Goal: Task Accomplishment & Management: Use online tool/utility

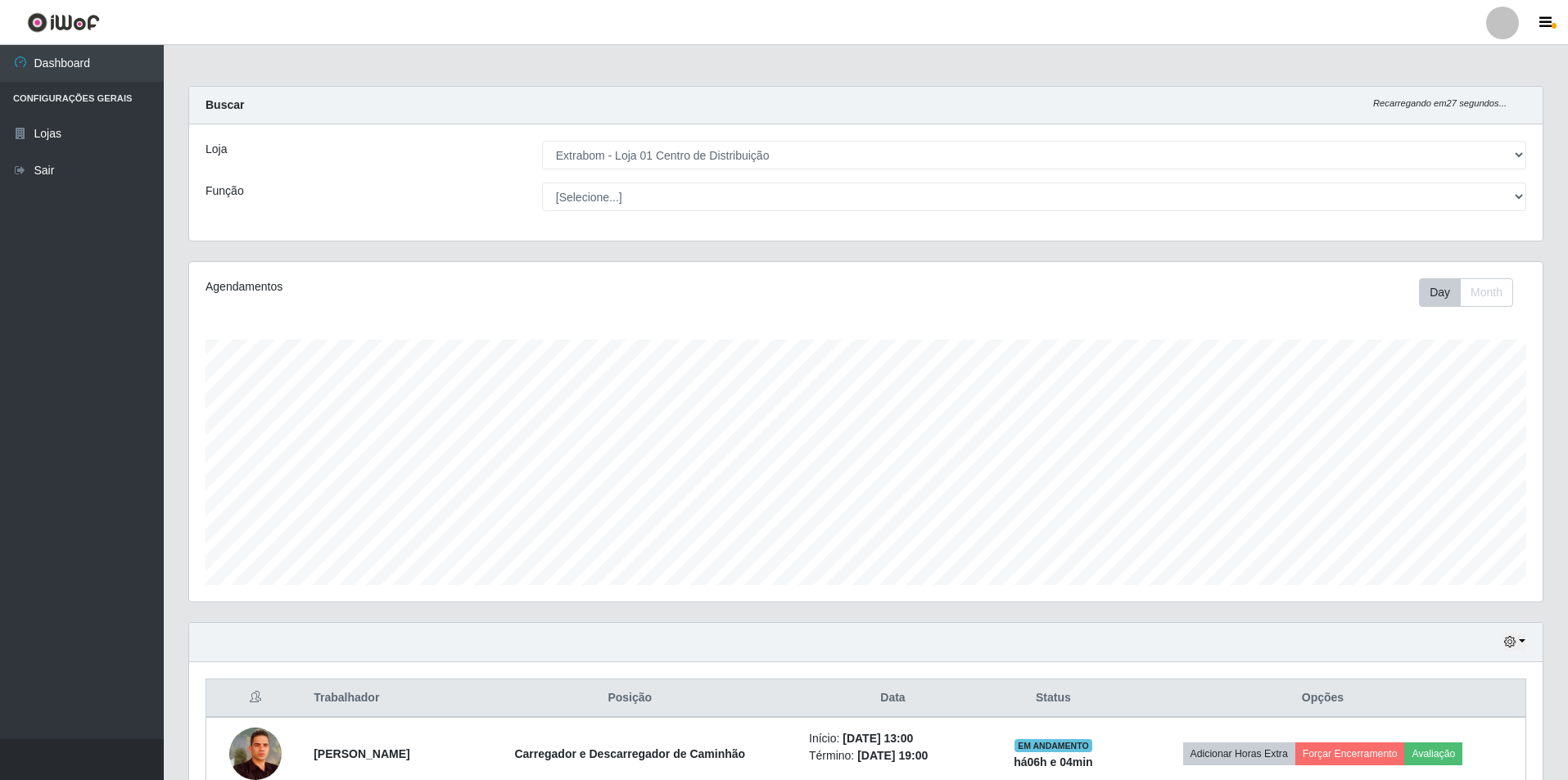
select select "435"
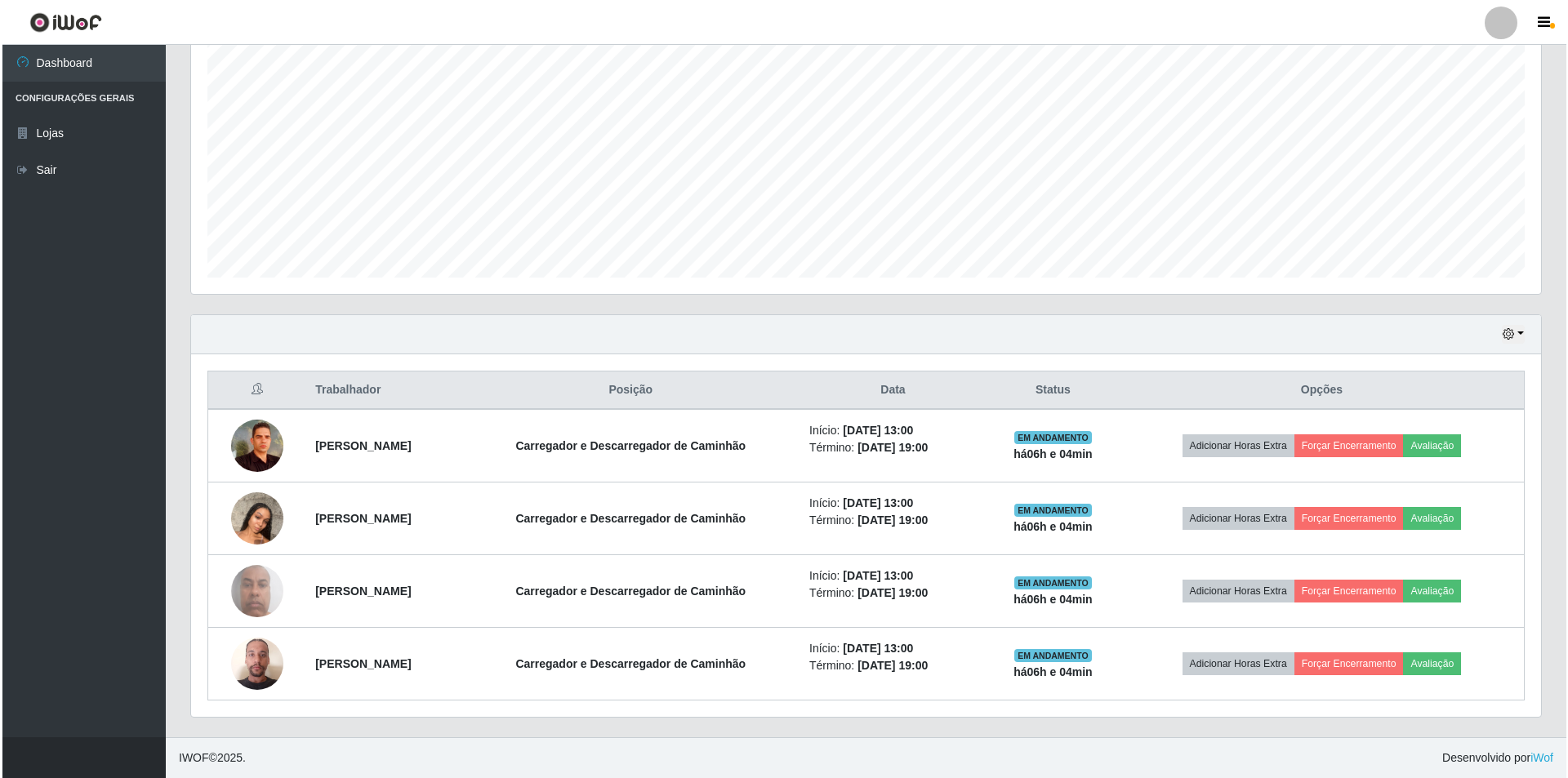
scroll to position [339, 1350]
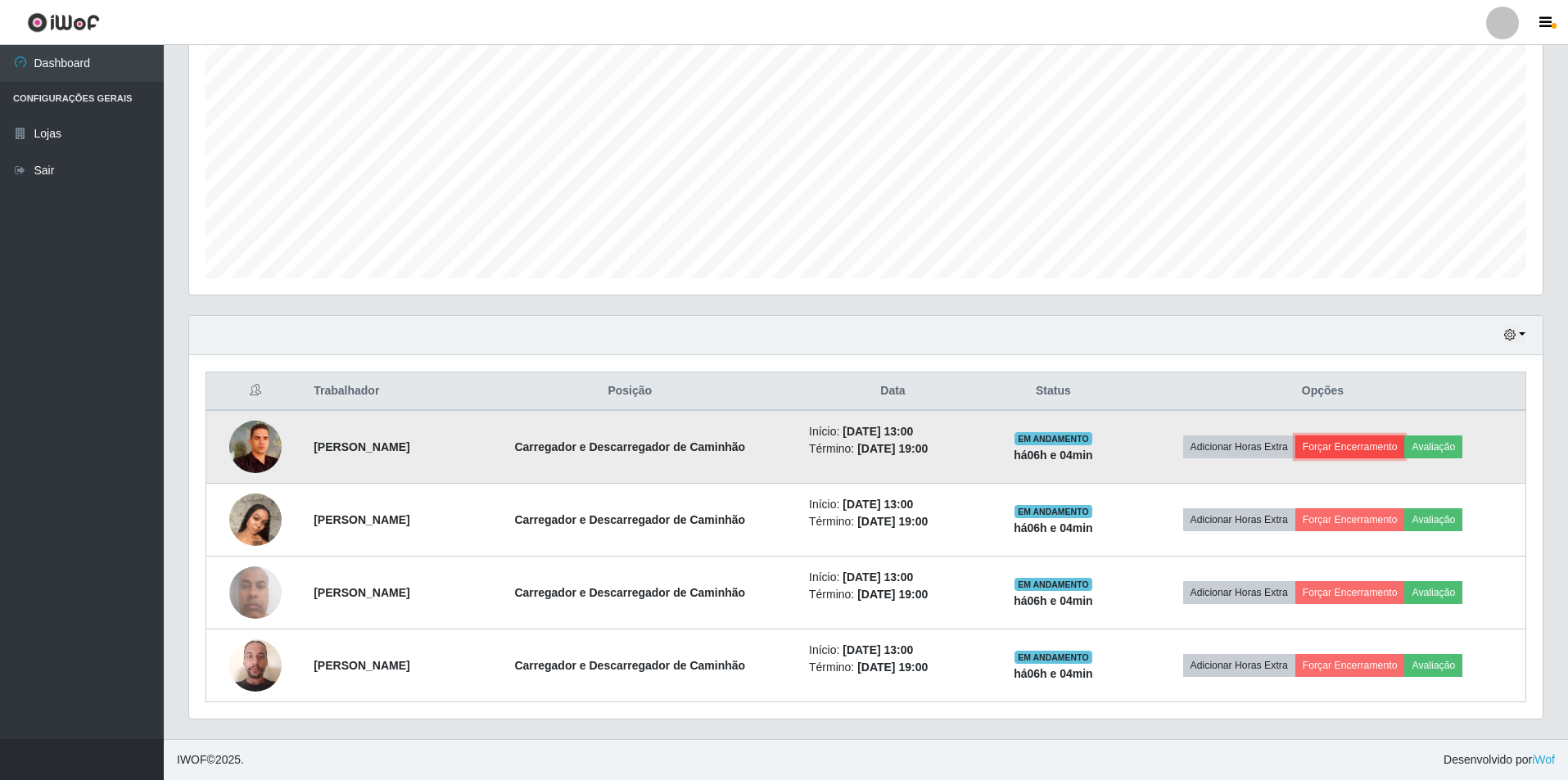
click at [1359, 442] on button "Forçar Encerramento" at bounding box center [1350, 447] width 110 height 23
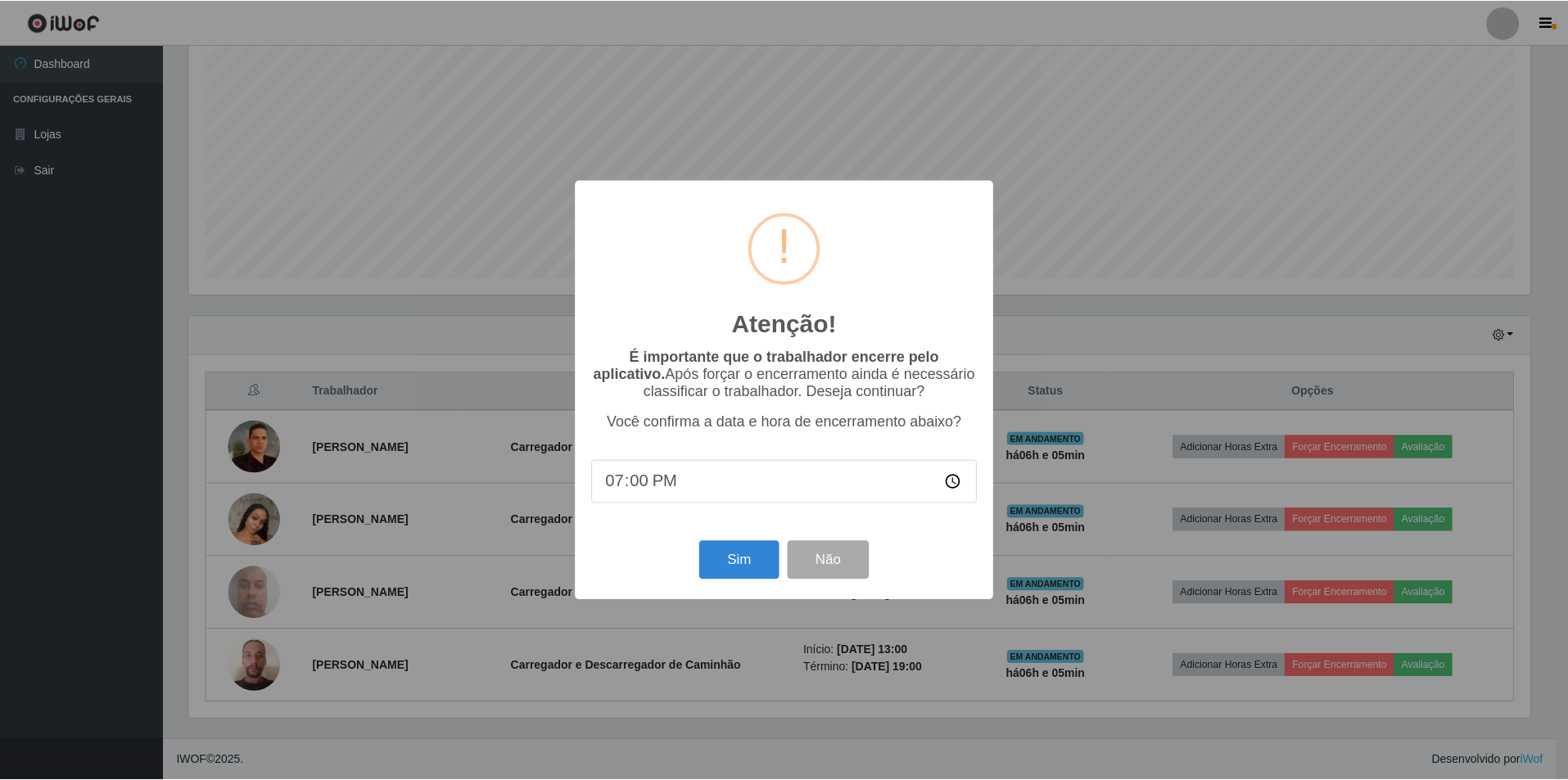
scroll to position [340, 1345]
click at [736, 493] on input "19:00" at bounding box center [786, 482] width 386 height 44
click at [664, 490] on input "19:00" at bounding box center [786, 482] width 386 height 44
click at [642, 485] on input "19:00" at bounding box center [786, 482] width 386 height 44
type input "19:05"
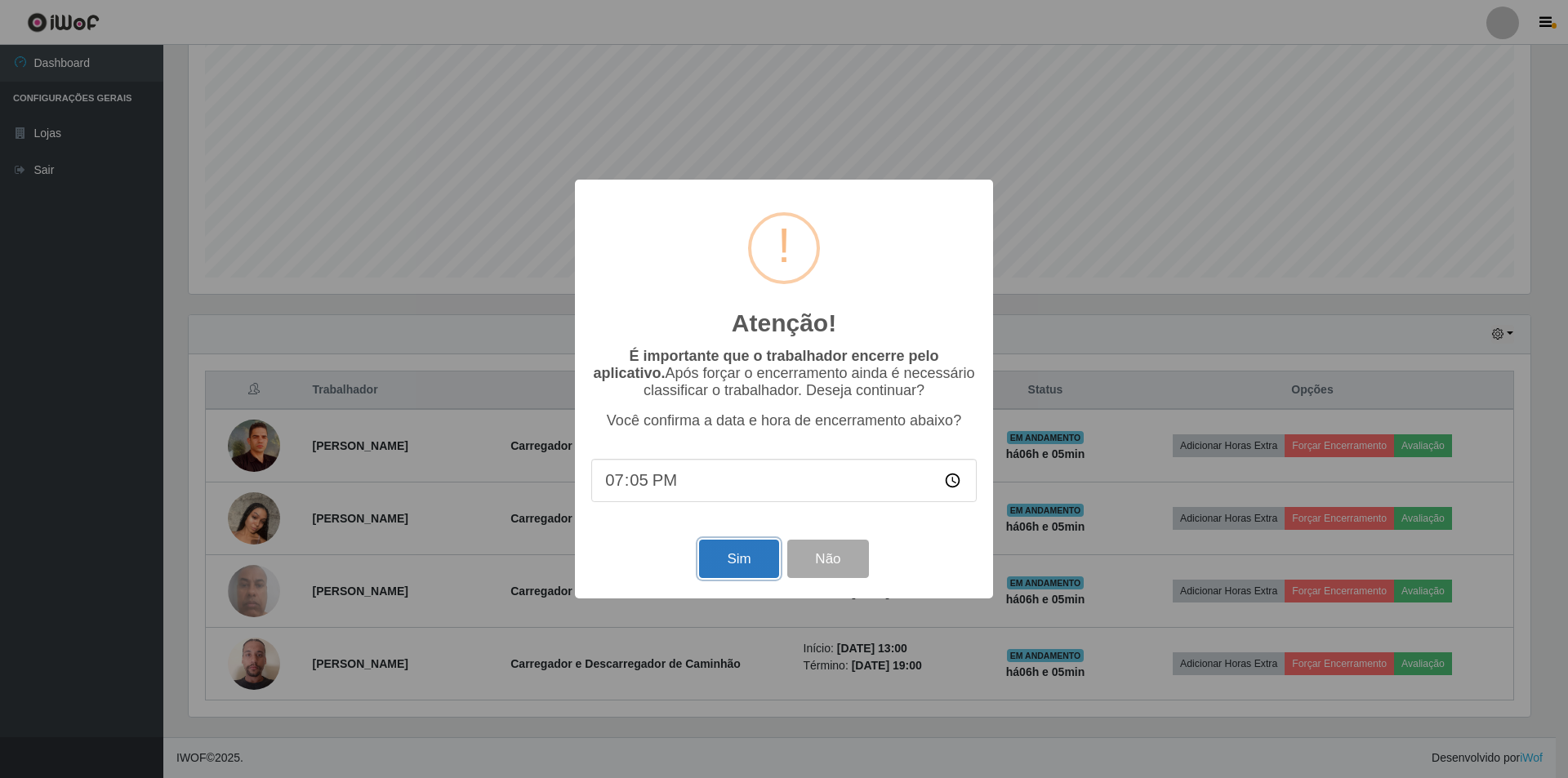
click at [725, 578] on button "Sim" at bounding box center [739, 559] width 79 height 39
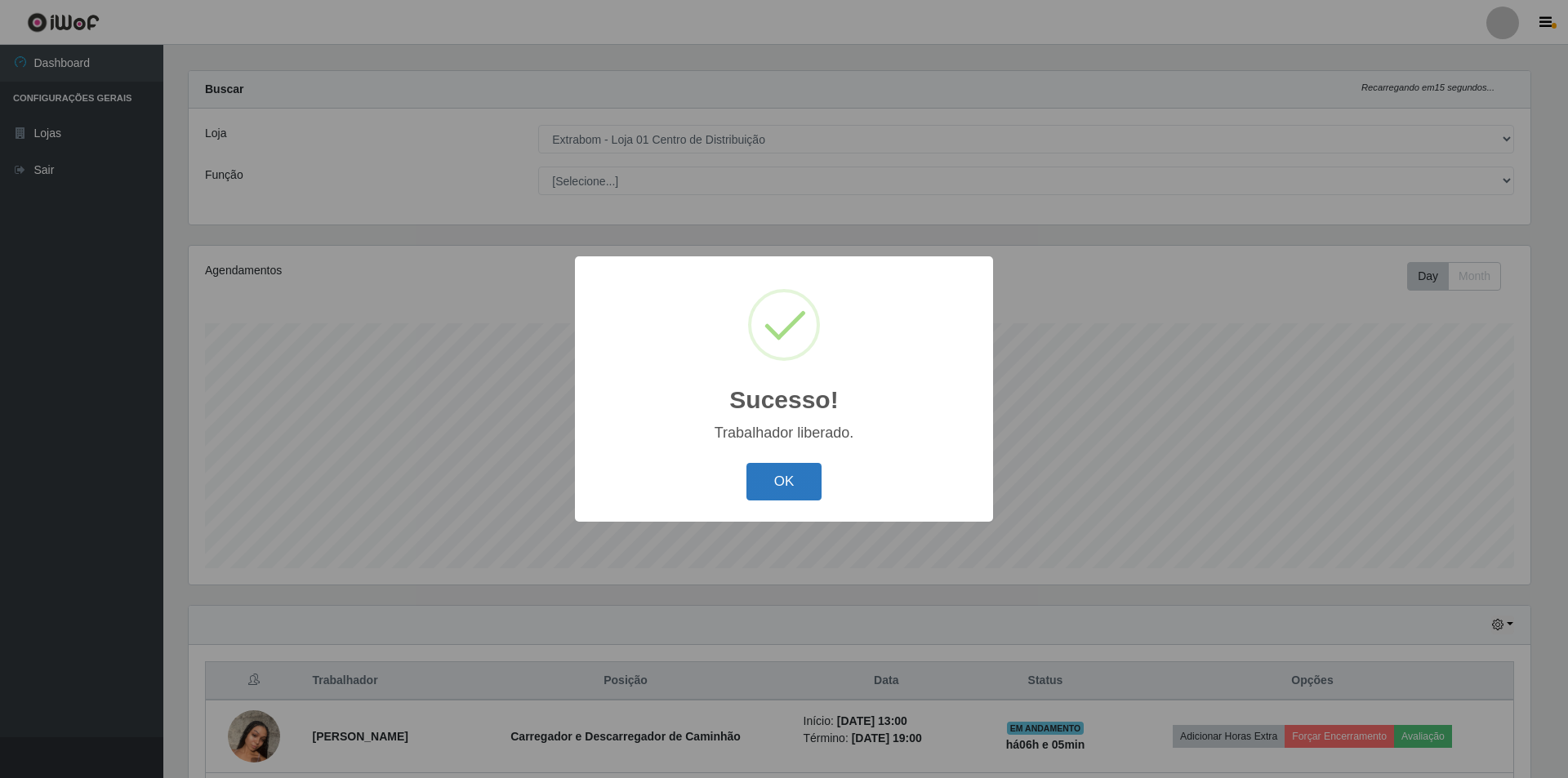
click at [773, 480] on button "OK" at bounding box center [784, 482] width 76 height 39
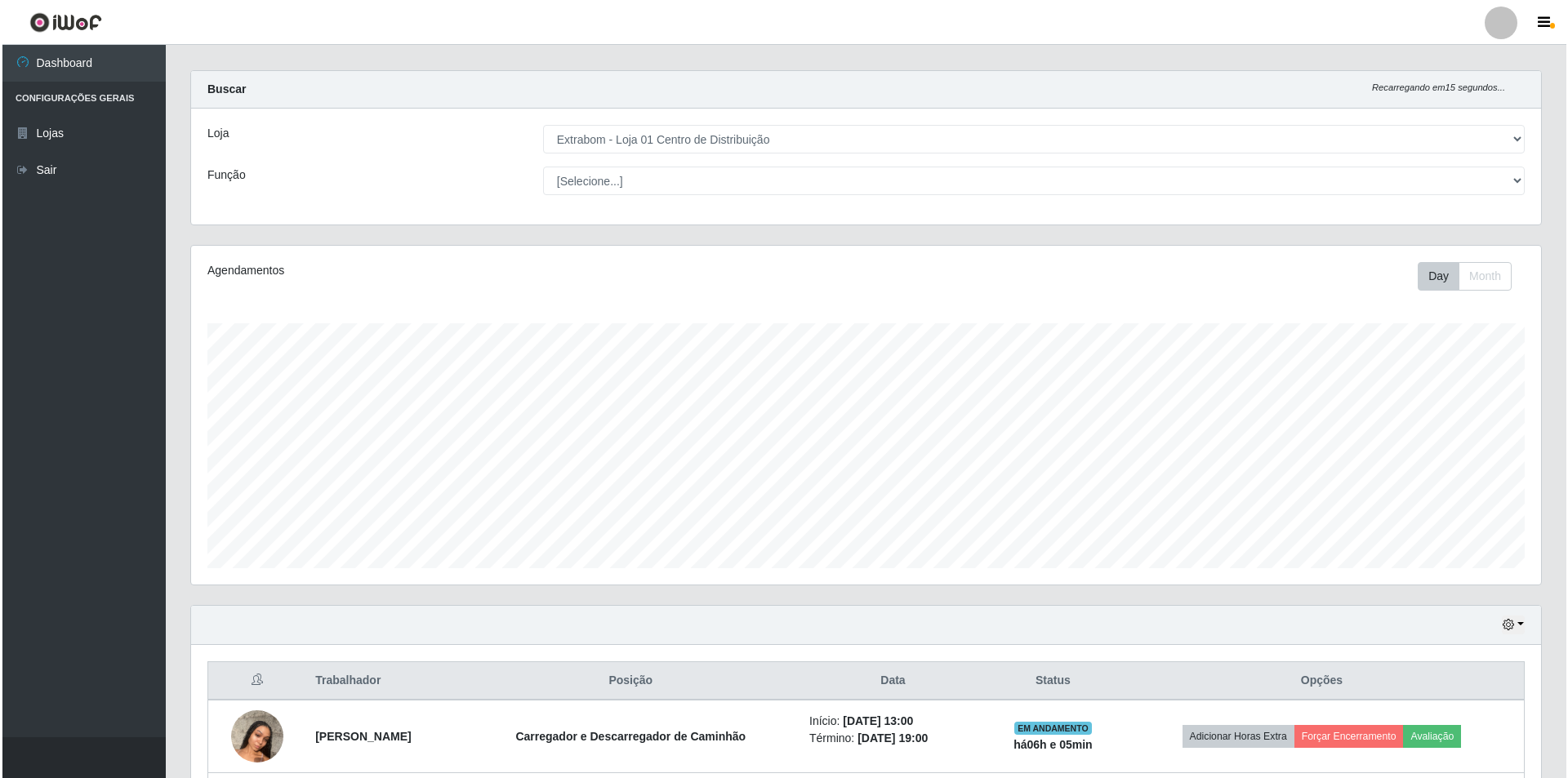
scroll to position [178, 0]
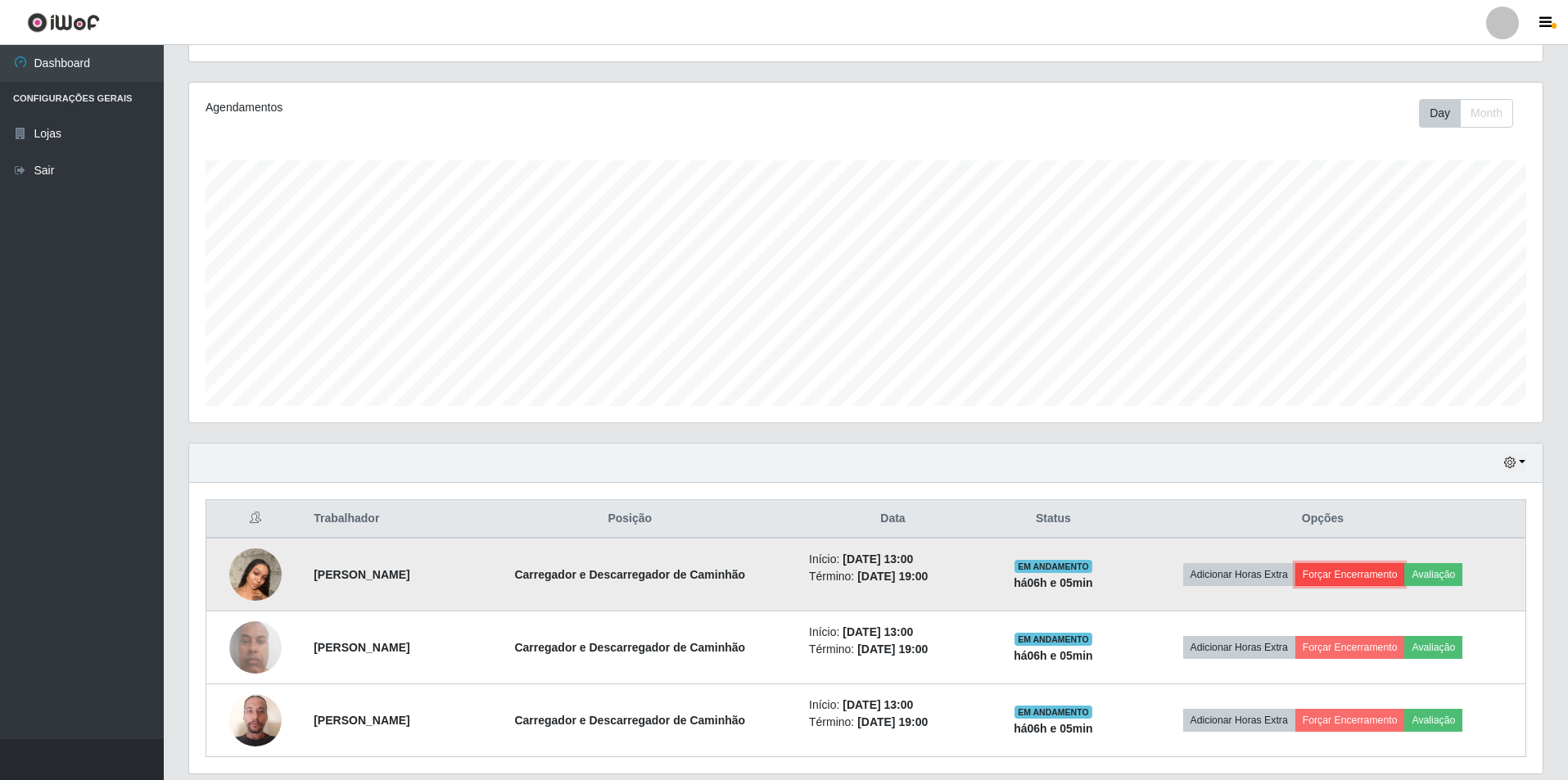
click at [1374, 567] on button "Forçar Encerramento" at bounding box center [1350, 575] width 110 height 23
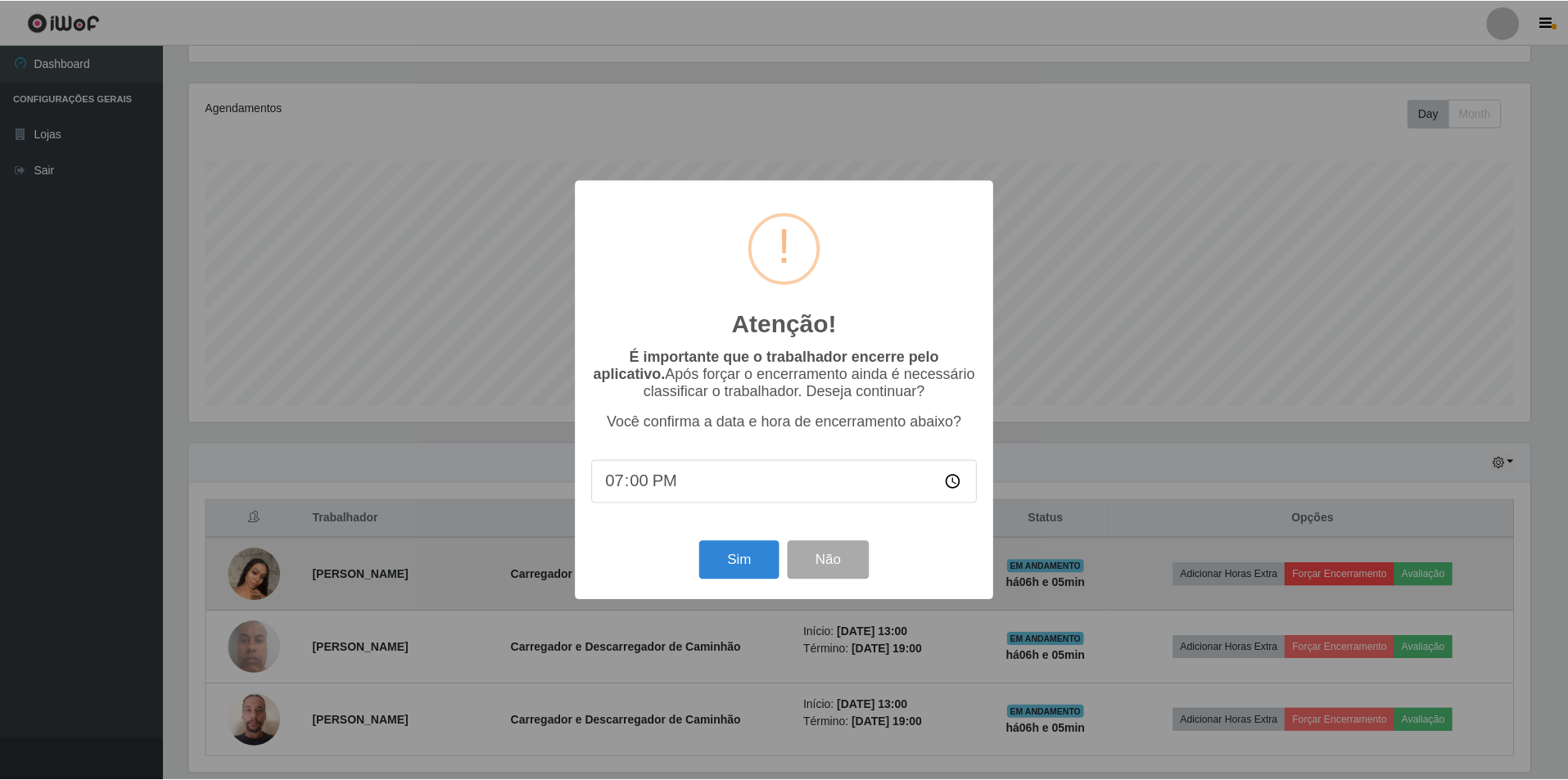
scroll to position [340, 1345]
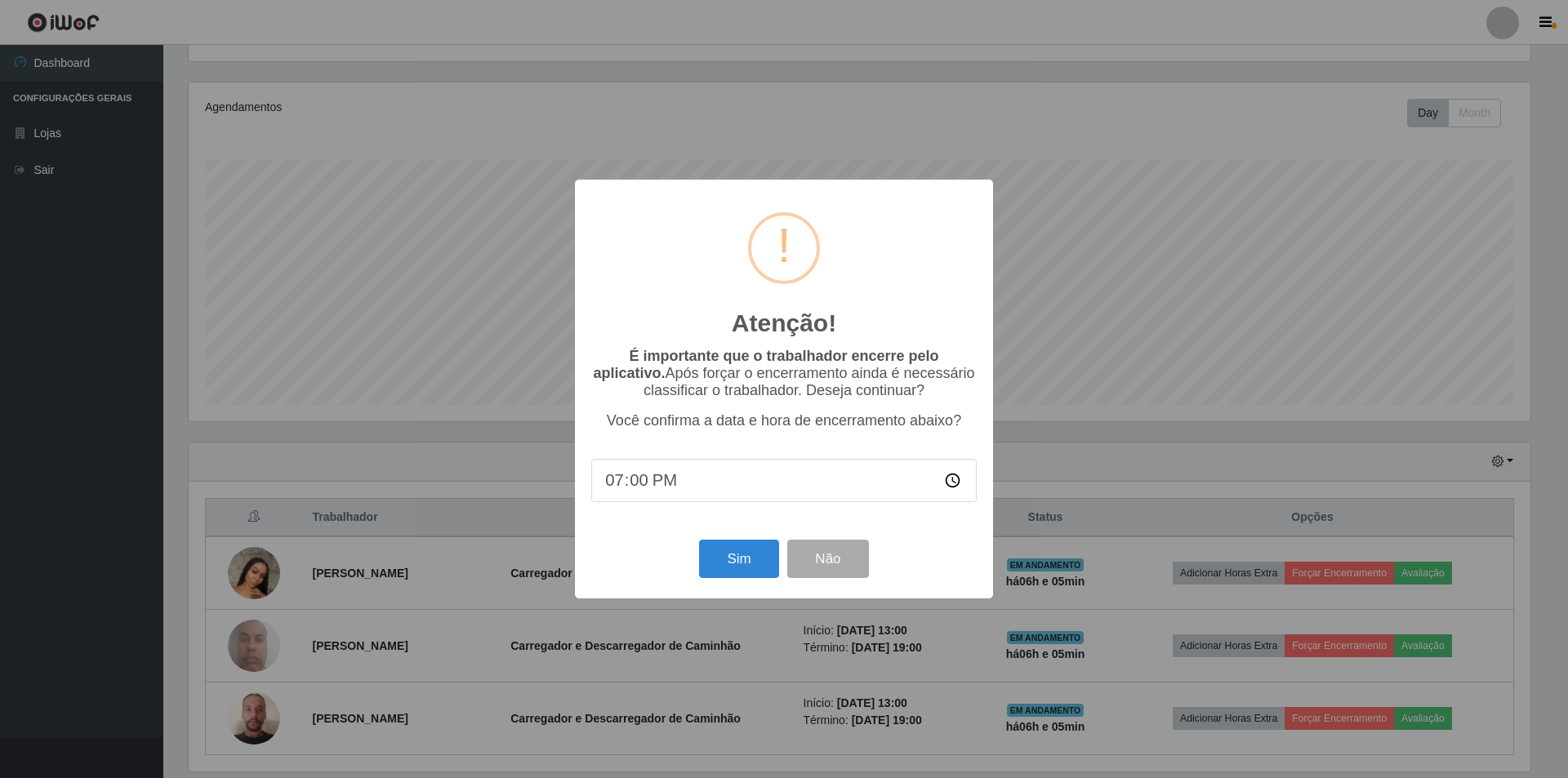
click at [692, 484] on input "19:00" at bounding box center [784, 481] width 385 height 43
click at [653, 486] on input "19:00" at bounding box center [784, 481] width 385 height 43
click at [639, 484] on input "19:00" at bounding box center [784, 481] width 385 height 43
type input "19:05"
click at [717, 573] on button "Sim" at bounding box center [739, 559] width 79 height 39
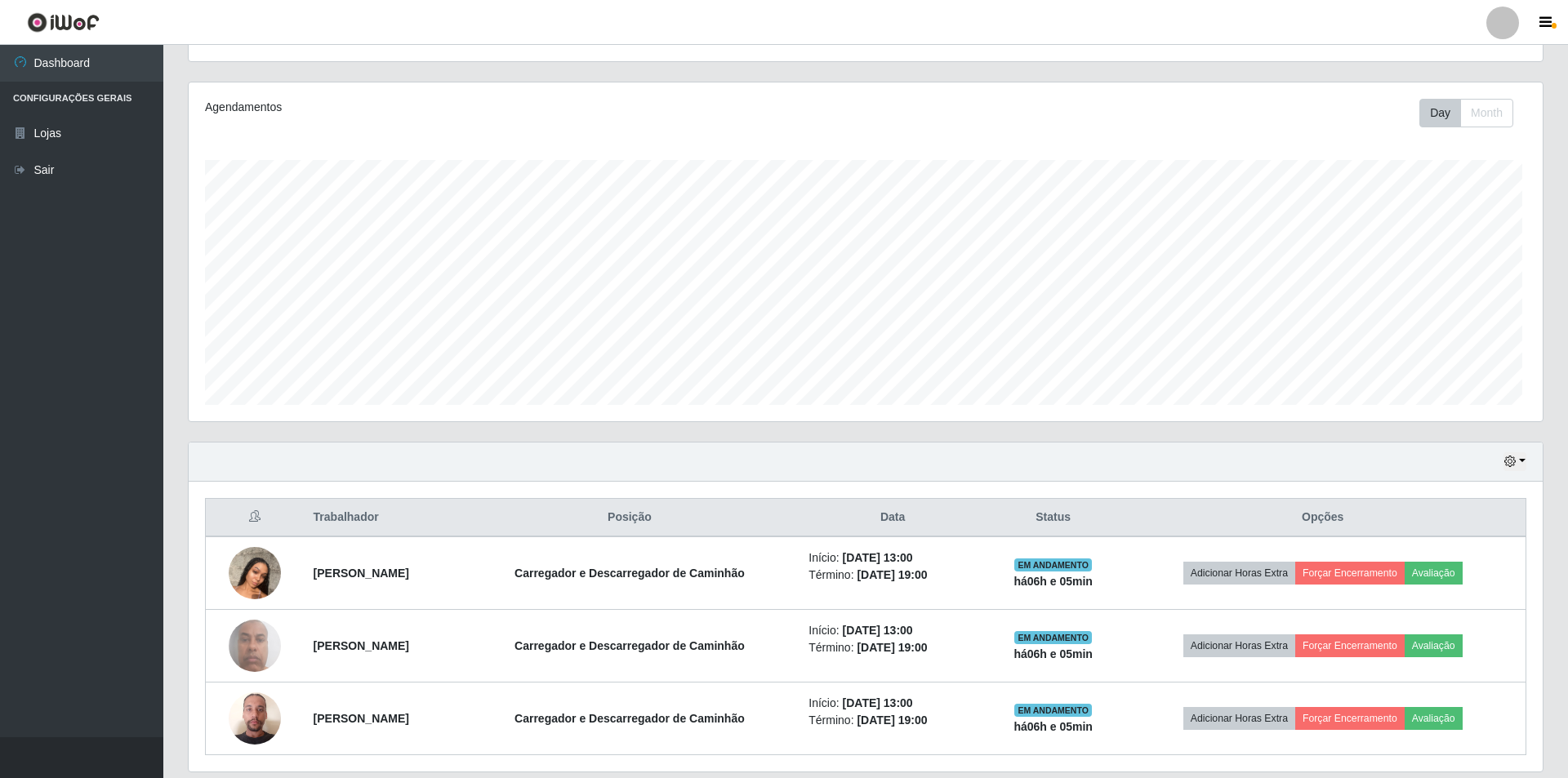
scroll to position [339, 1350]
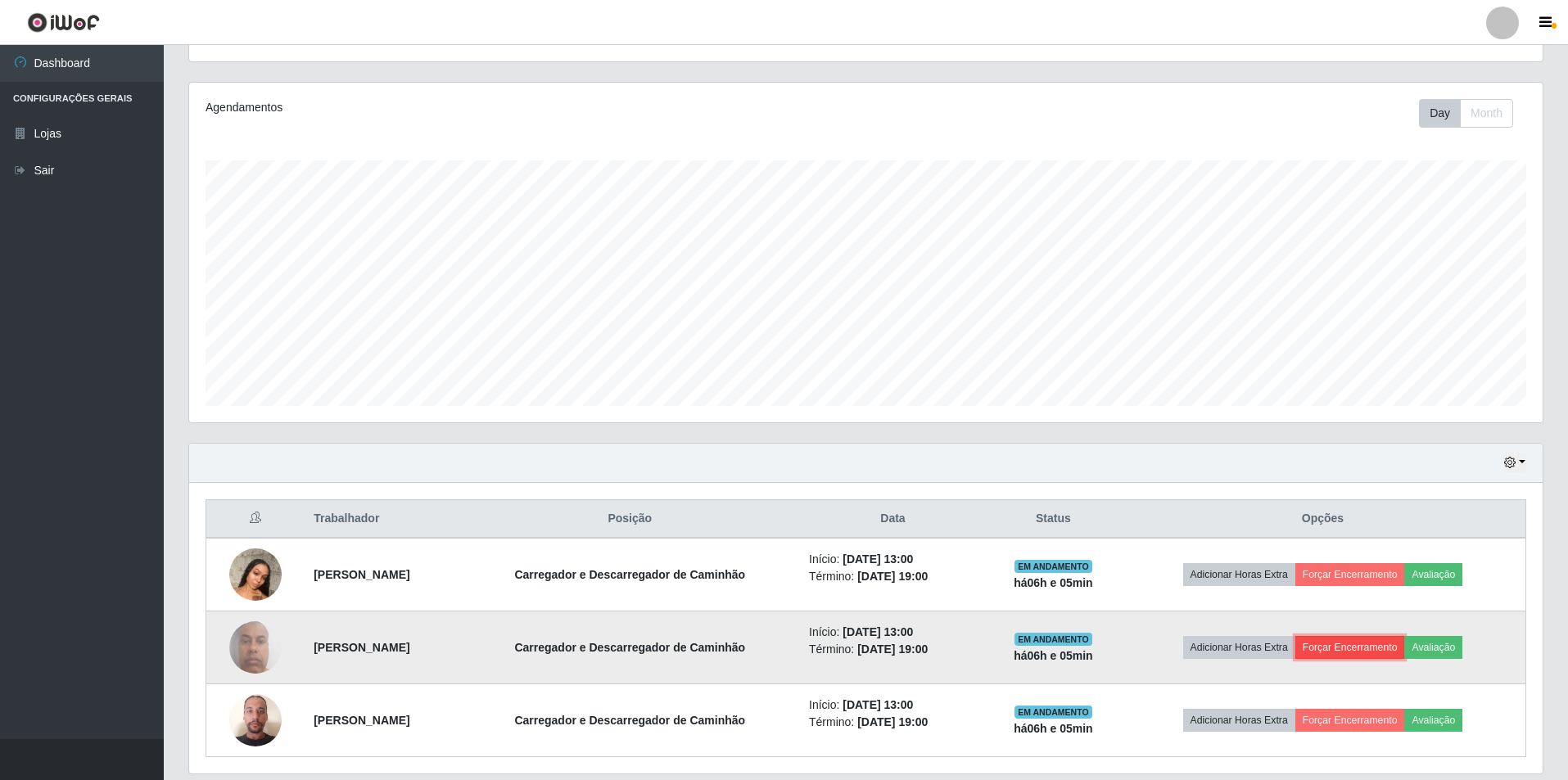
click at [1373, 650] on button "Forçar Encerramento" at bounding box center [1350, 647] width 110 height 23
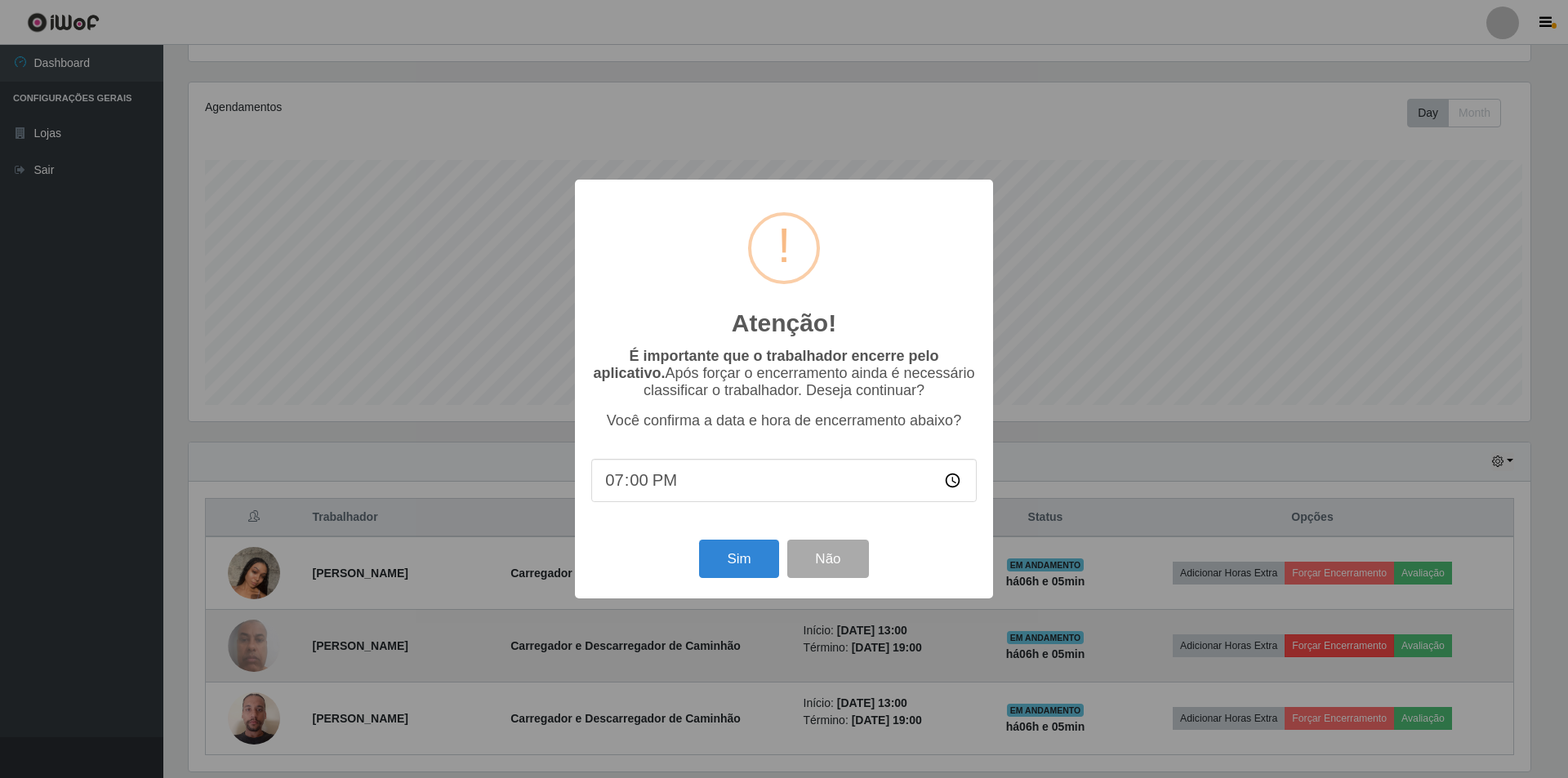
scroll to position [339, 1342]
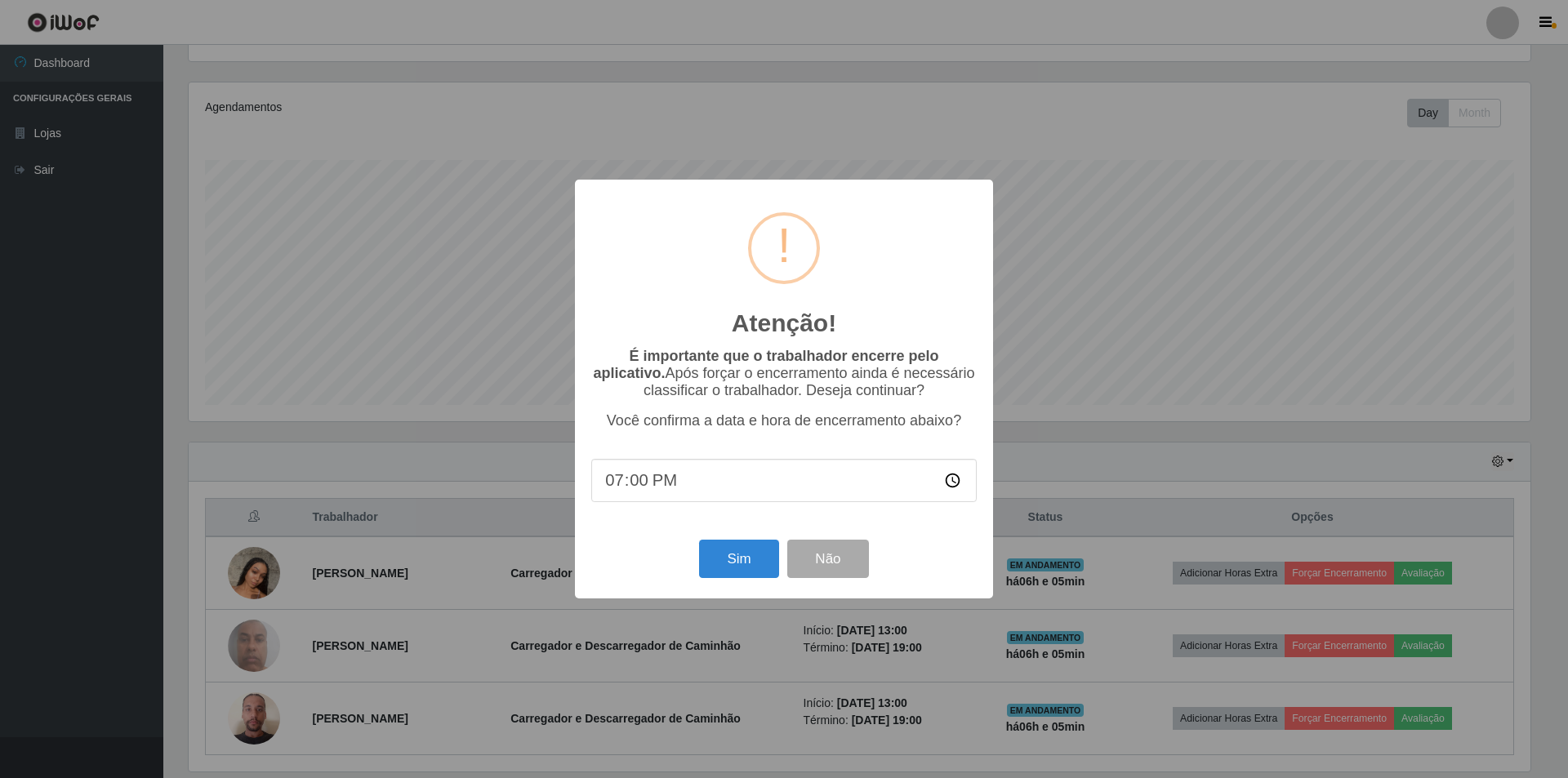
click at [742, 496] on input "19:00" at bounding box center [784, 481] width 385 height 43
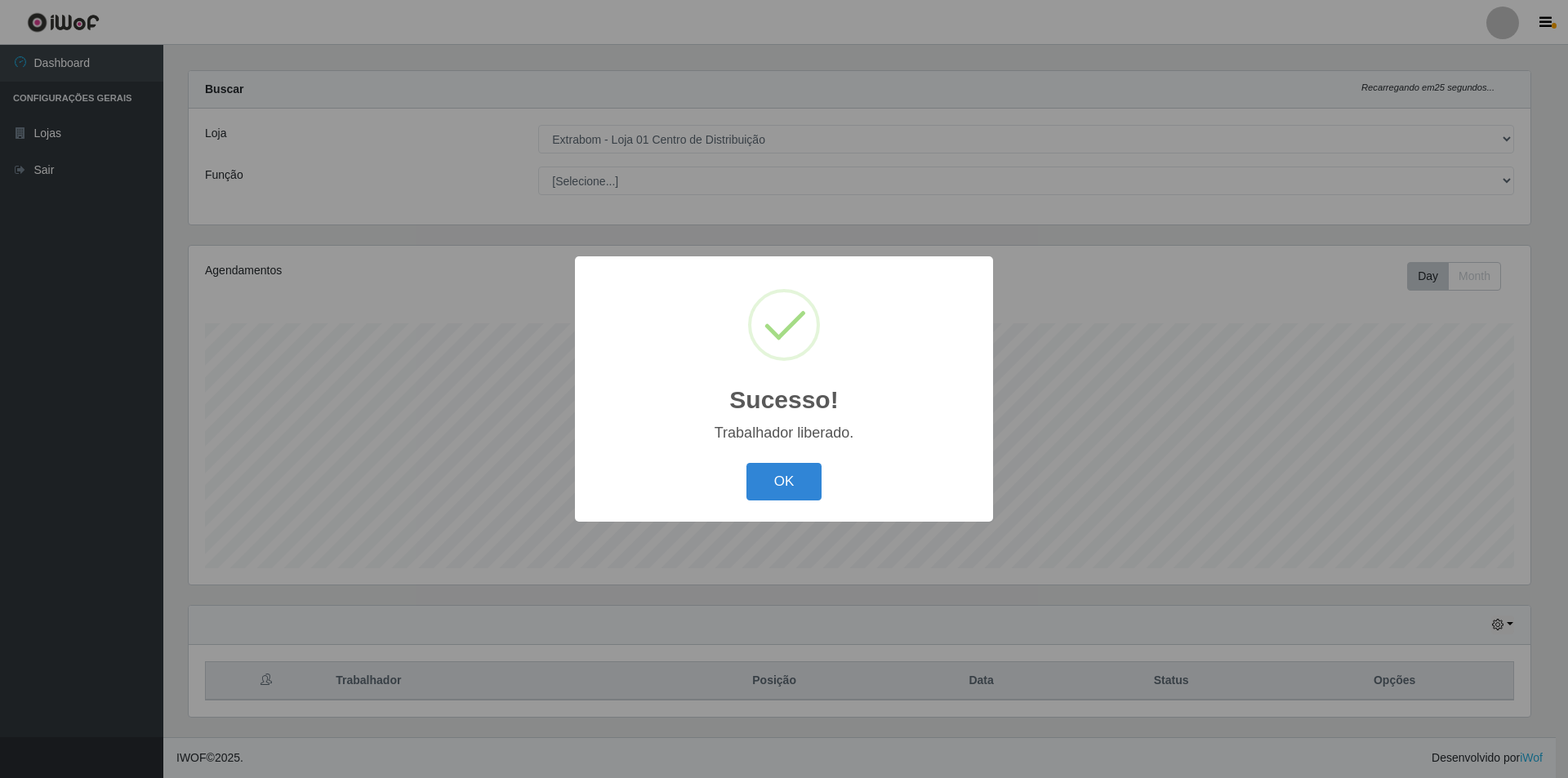
scroll to position [15, 0]
click at [706, 491] on div "OK Cancel" at bounding box center [784, 481] width 385 height 46
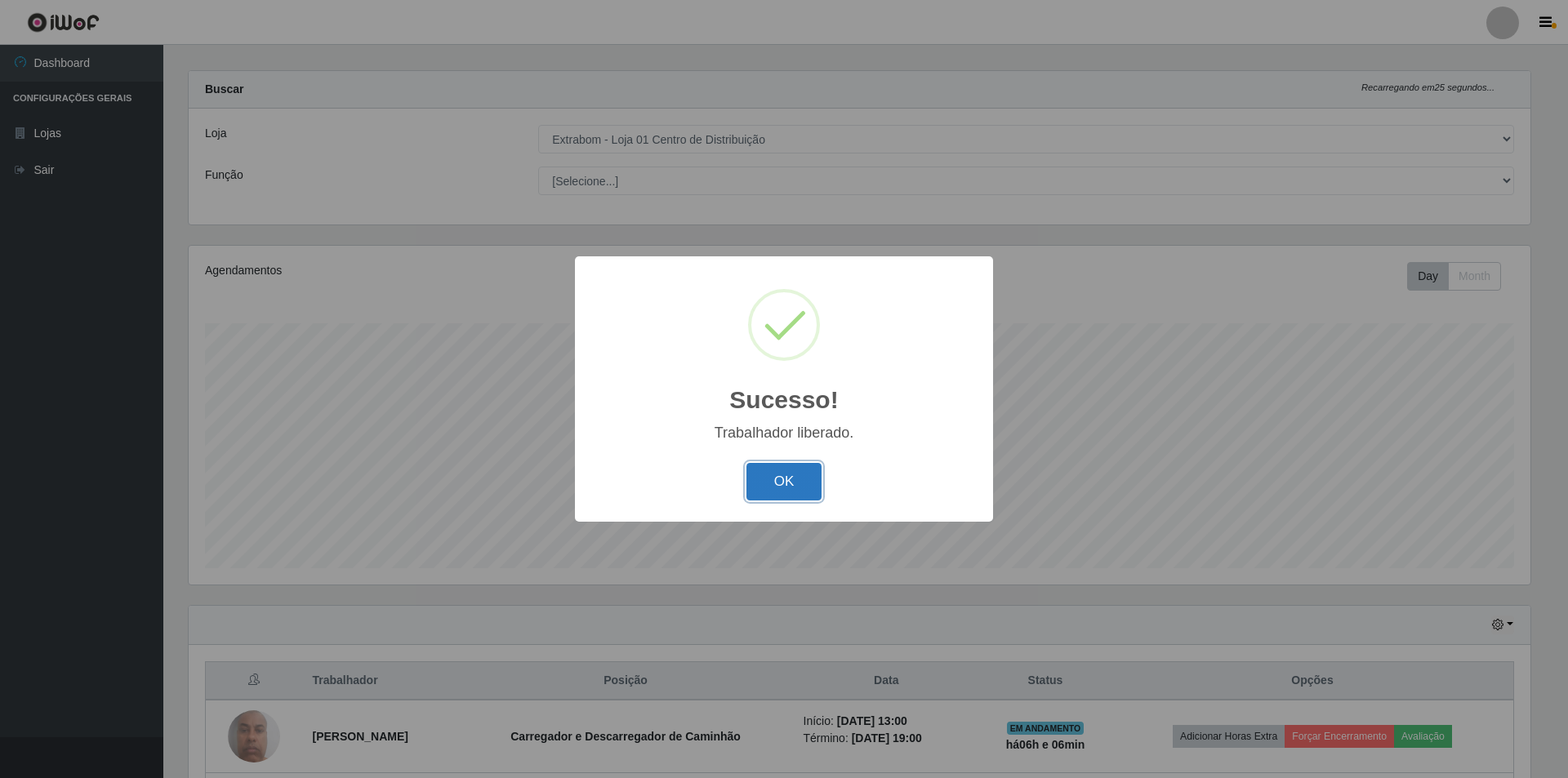
drag, startPoint x: 758, startPoint y: 488, endPoint x: 803, endPoint y: 493, distance: 45.3
click at [759, 488] on button "OK" at bounding box center [784, 482] width 76 height 39
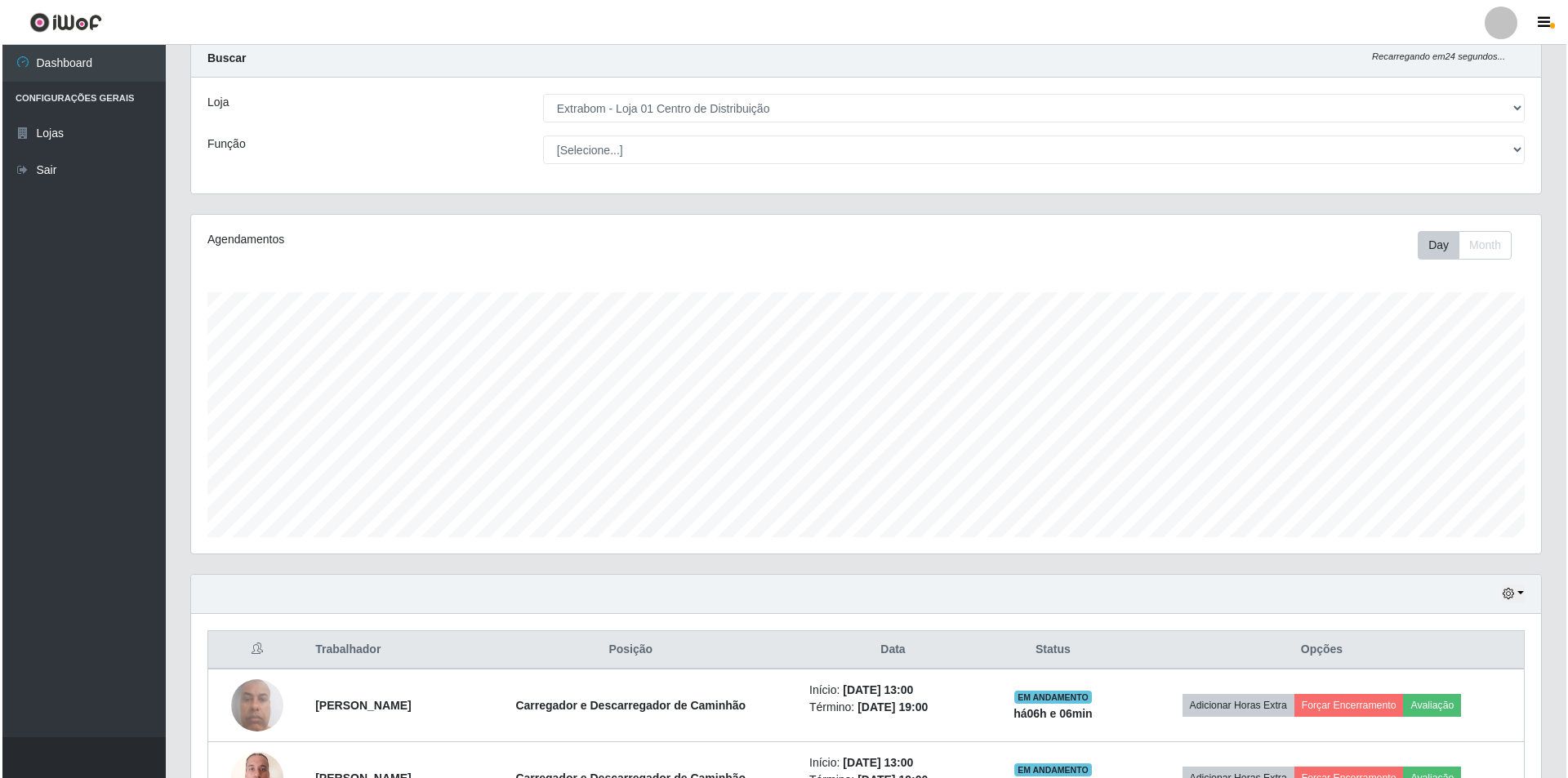
scroll to position [97, 0]
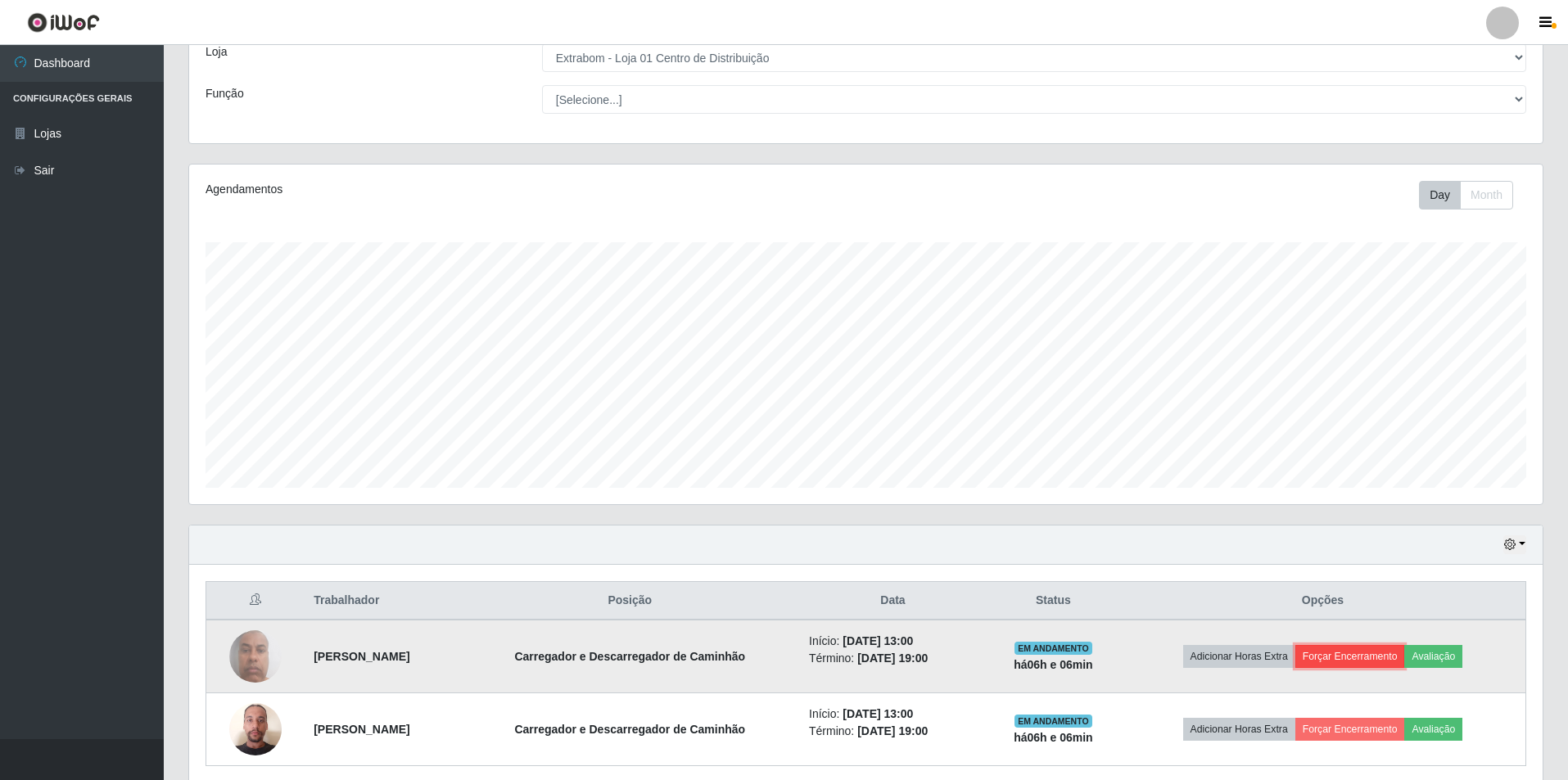
click at [1354, 657] on button "Forçar Encerramento" at bounding box center [1350, 656] width 110 height 23
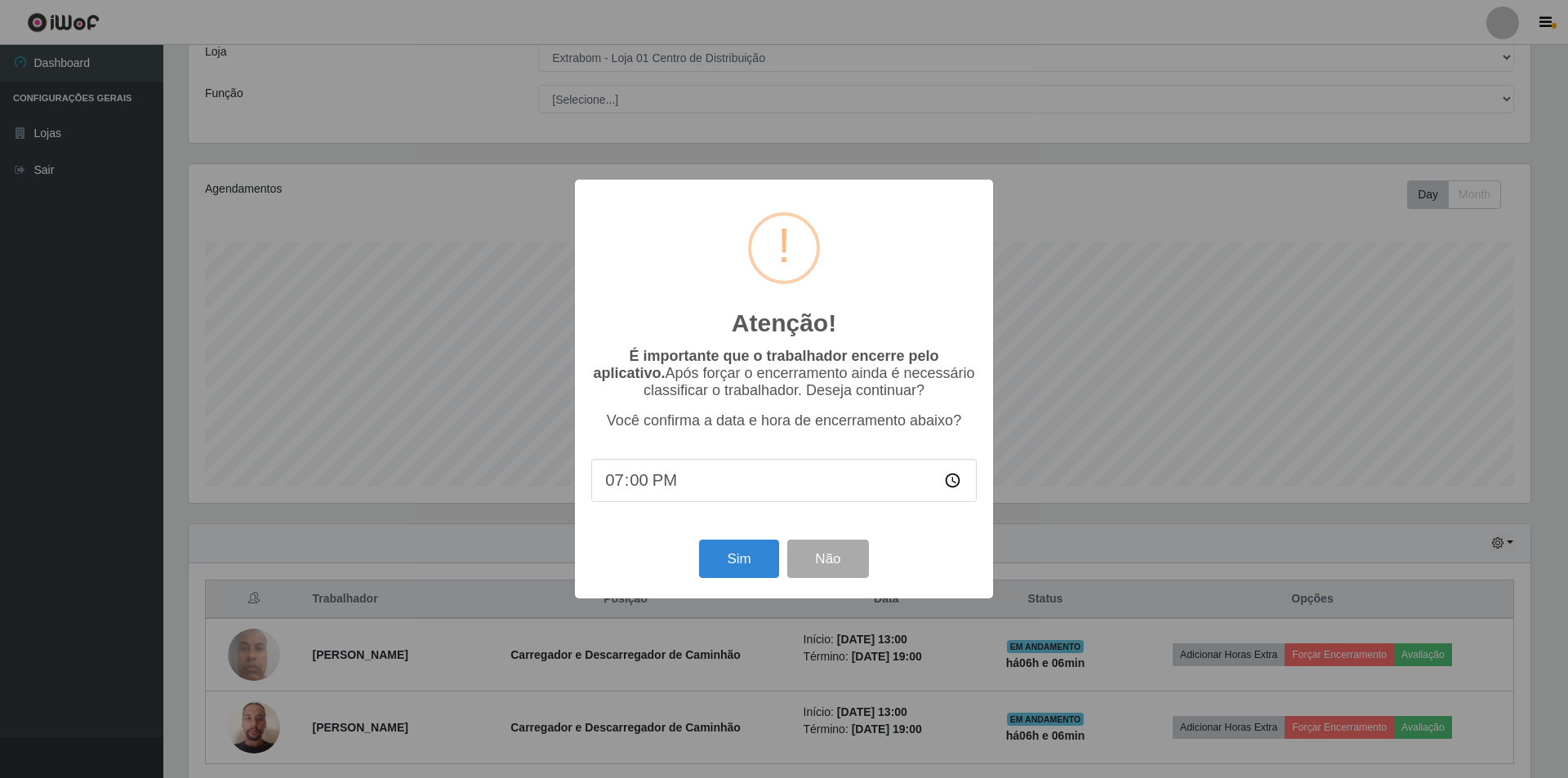
click at [723, 491] on input "19:00" at bounding box center [784, 481] width 385 height 43
click at [635, 485] on input "19:00" at bounding box center [784, 481] width 385 height 43
type input "19:06"
click at [727, 552] on button "Sim" at bounding box center [739, 559] width 79 height 39
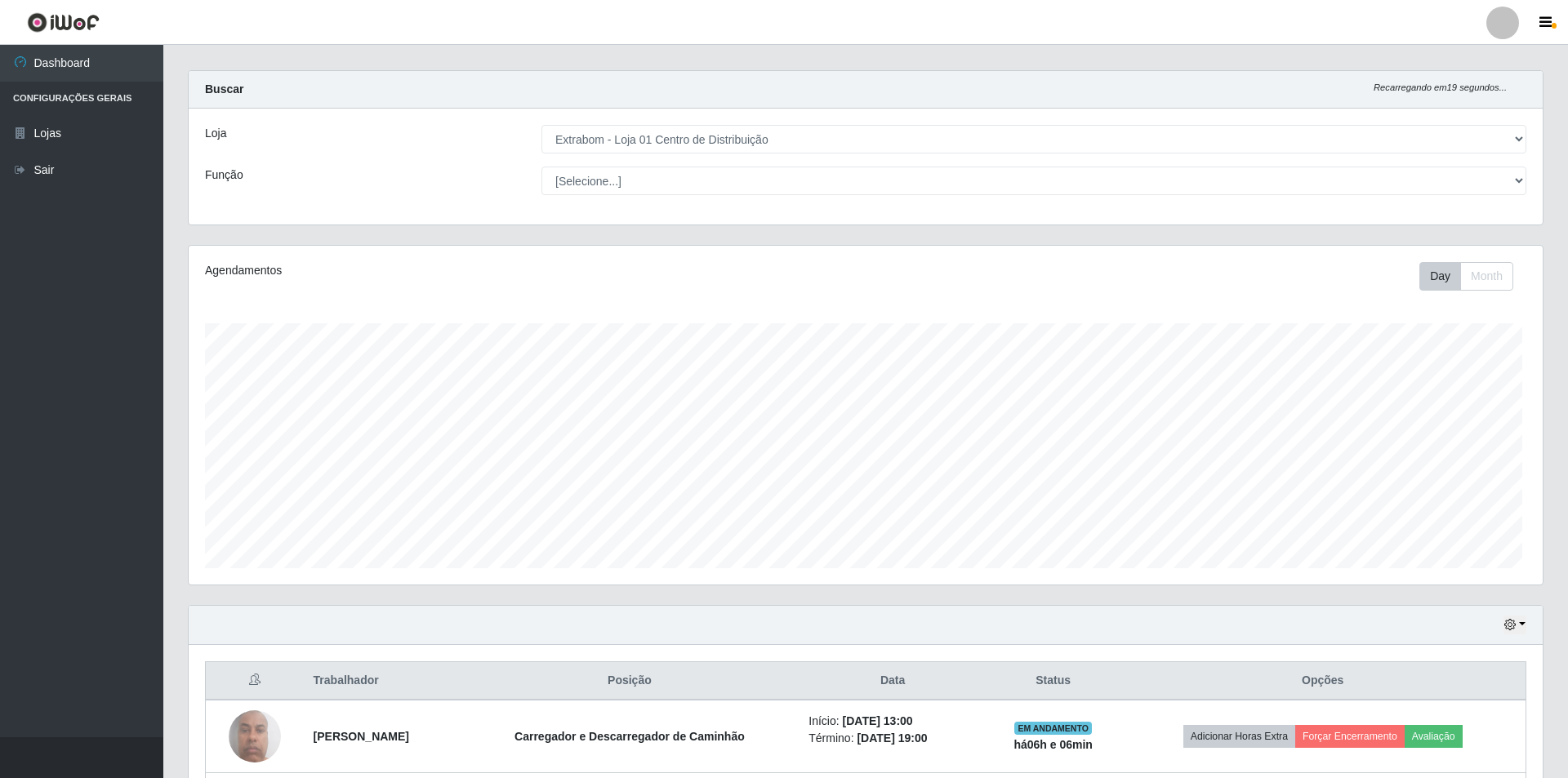
scroll to position [0, 0]
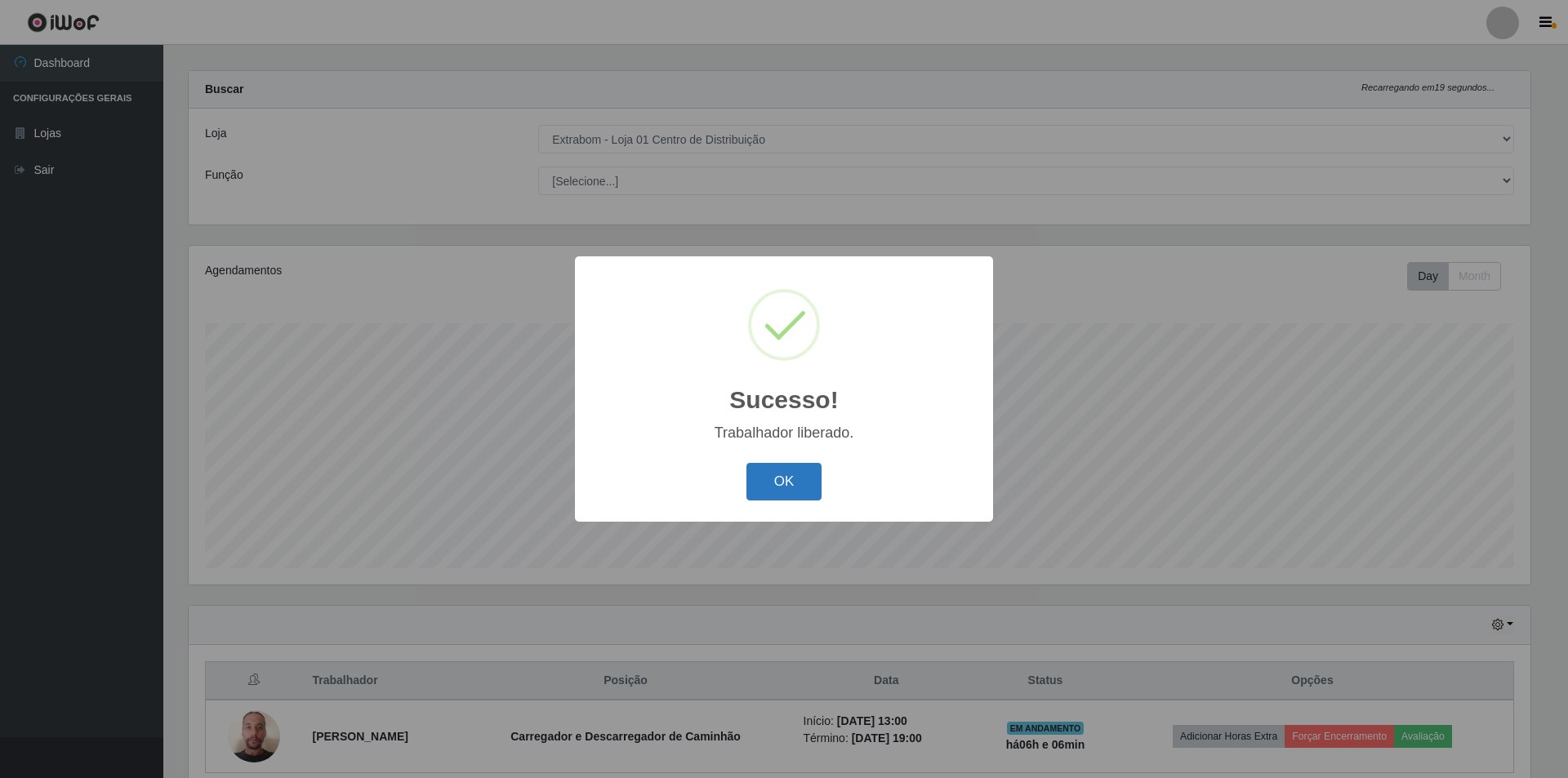
click at [771, 482] on button "OK" at bounding box center [784, 482] width 76 height 39
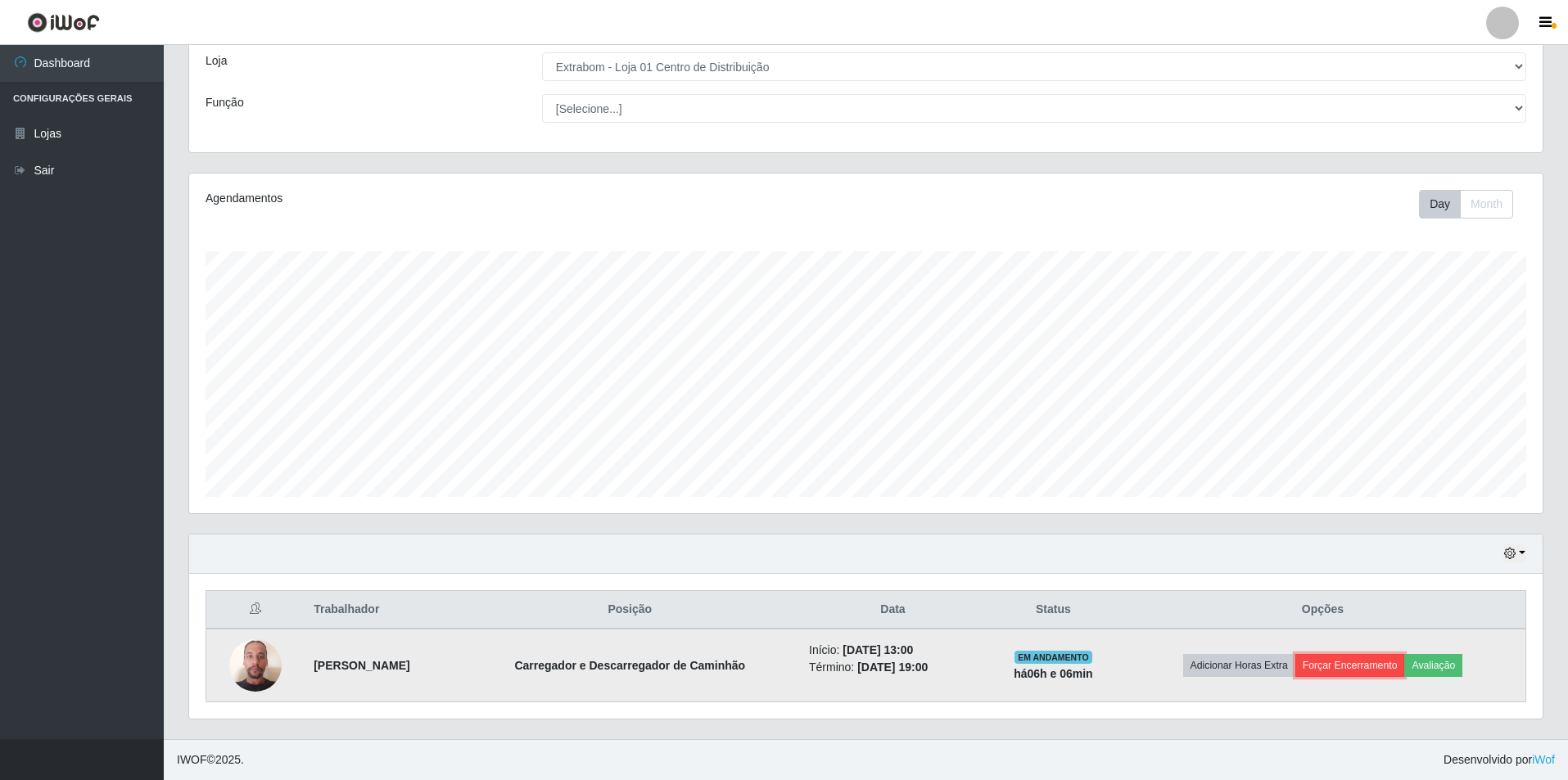
click at [1348, 660] on button "Forçar Encerramento" at bounding box center [1350, 665] width 110 height 23
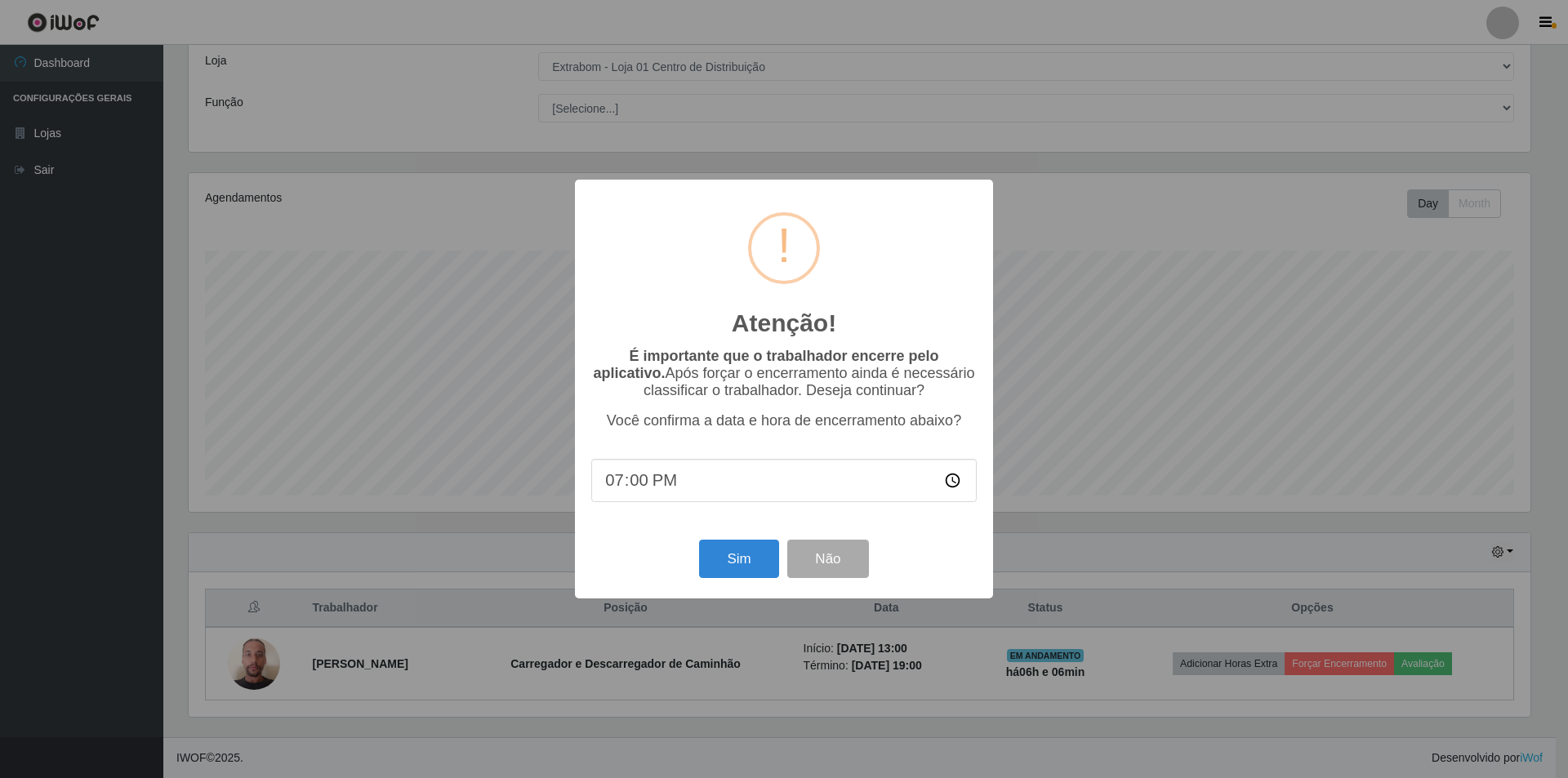
click at [682, 486] on input "19:00" at bounding box center [784, 481] width 385 height 43
click at [643, 486] on input "19:00" at bounding box center [784, 481] width 385 height 43
type input "19:06"
click at [722, 570] on button "Sim" at bounding box center [739, 559] width 79 height 39
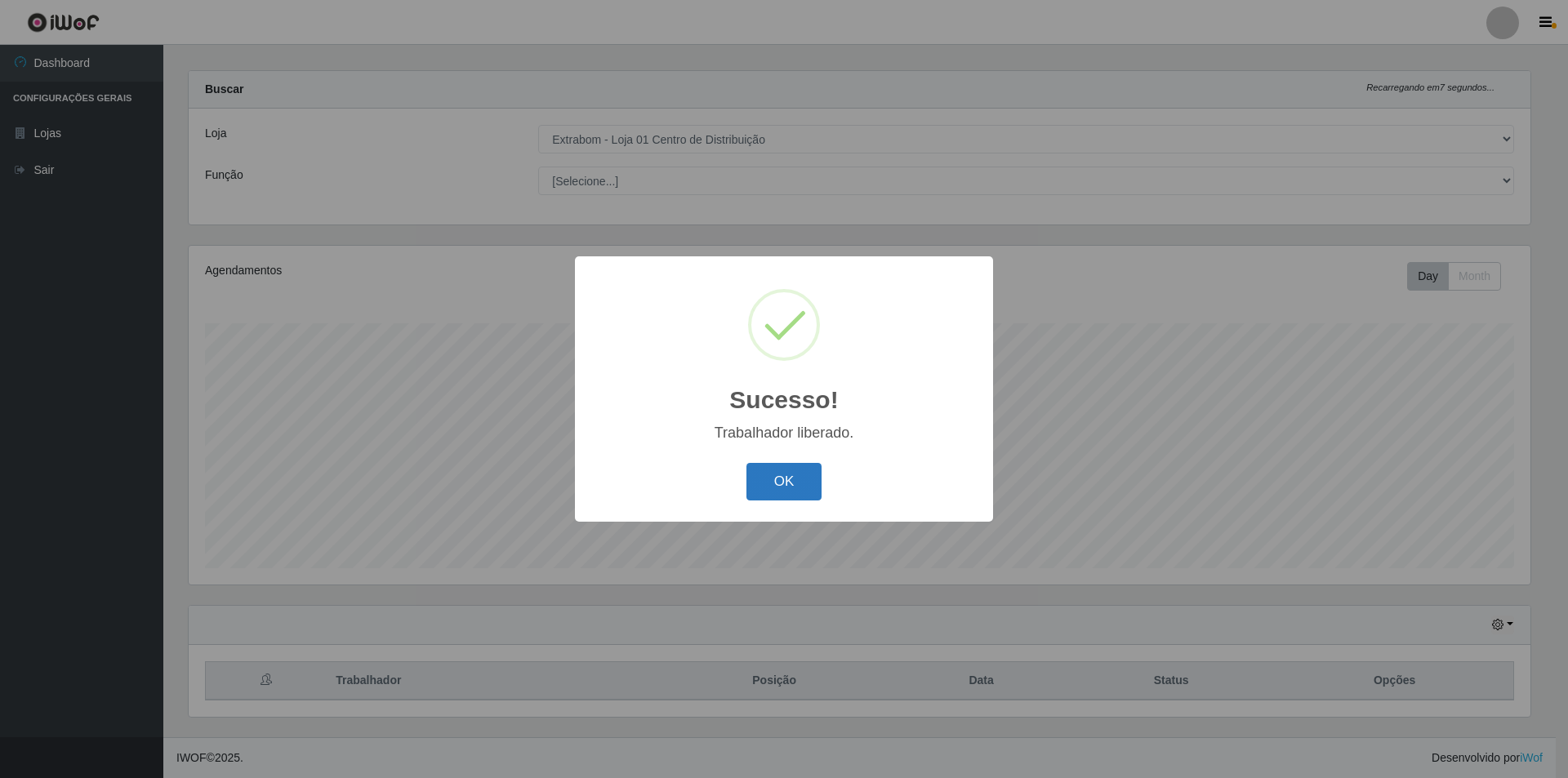
click at [782, 475] on button "OK" at bounding box center [784, 482] width 76 height 39
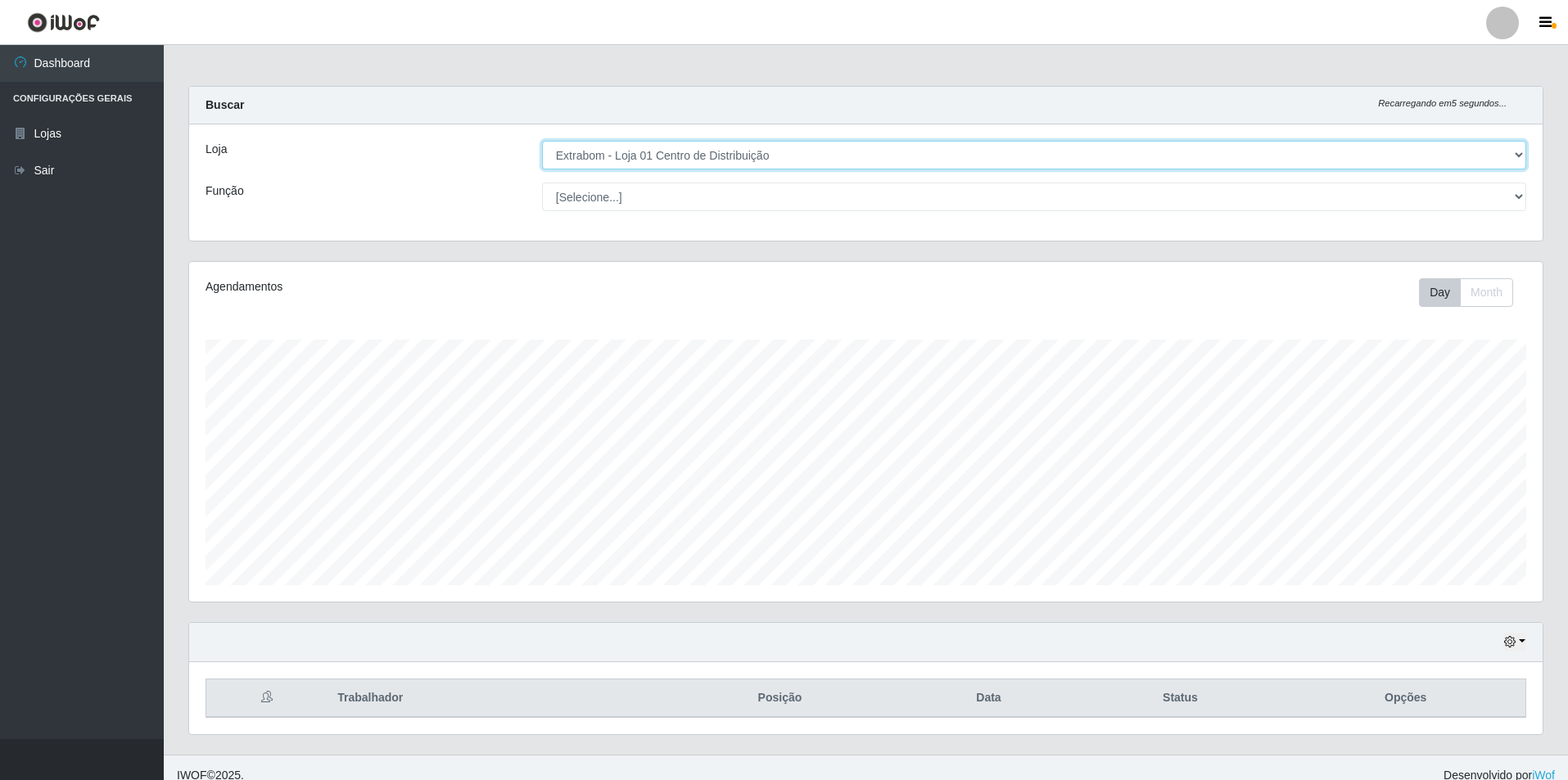
click at [675, 145] on select "[Selecione...] Extrabom - Loja 01 Centro de Distribuição" at bounding box center [1033, 155] width 984 height 28
click at [542, 141] on select "[Selecione...] Extrabom - Loja 01 Centro de Distribuição" at bounding box center [1033, 155] width 984 height 28
click at [658, 191] on select "[Selecione...] Carregador e Descarregador de Caminhão Carregador e Descarregado…" at bounding box center [1033, 197] width 984 height 28
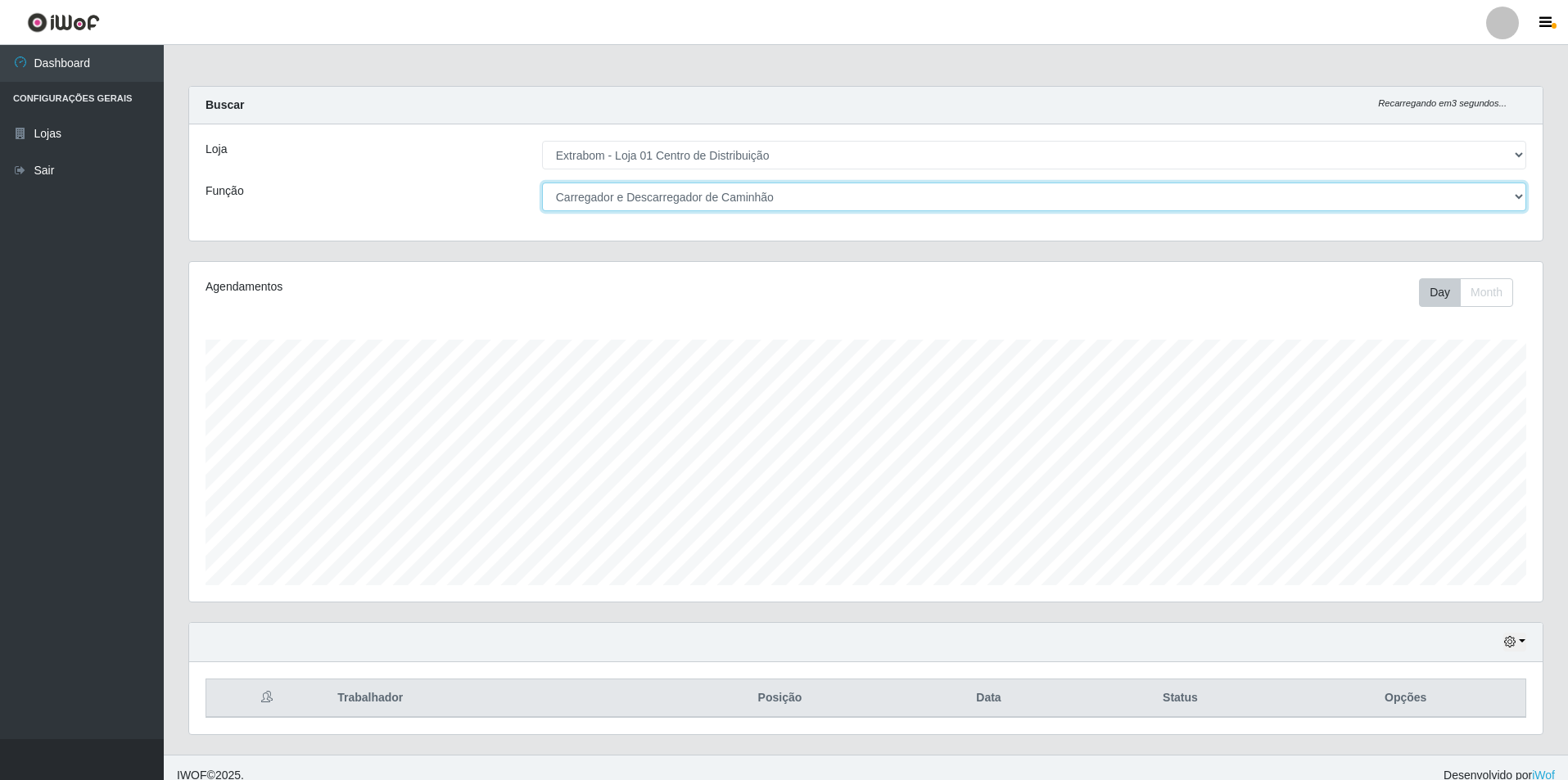
click at [542, 183] on select "[Selecione...] Carregador e Descarregador de Caminhão Carregador e Descarregado…" at bounding box center [1033, 197] width 984 height 28
click at [723, 204] on select "[Selecione...] Carregador e Descarregador de Caminhão Carregador e Descarregado…" at bounding box center [1033, 197] width 984 height 28
click at [712, 216] on div "Loja [Selecione...] Extrabom - Loja 01 Centro de Distribuição Função [Selecione…" at bounding box center [865, 182] width 1353 height 116
click at [715, 210] on select "[Selecione...] Carregador e Descarregador de Caminhão Carregador e Descarregado…" at bounding box center [1033, 197] width 984 height 28
click at [542, 183] on select "[Selecione...] Carregador e Descarregador de Caminhão Carregador e Descarregado…" at bounding box center [1033, 197] width 984 height 28
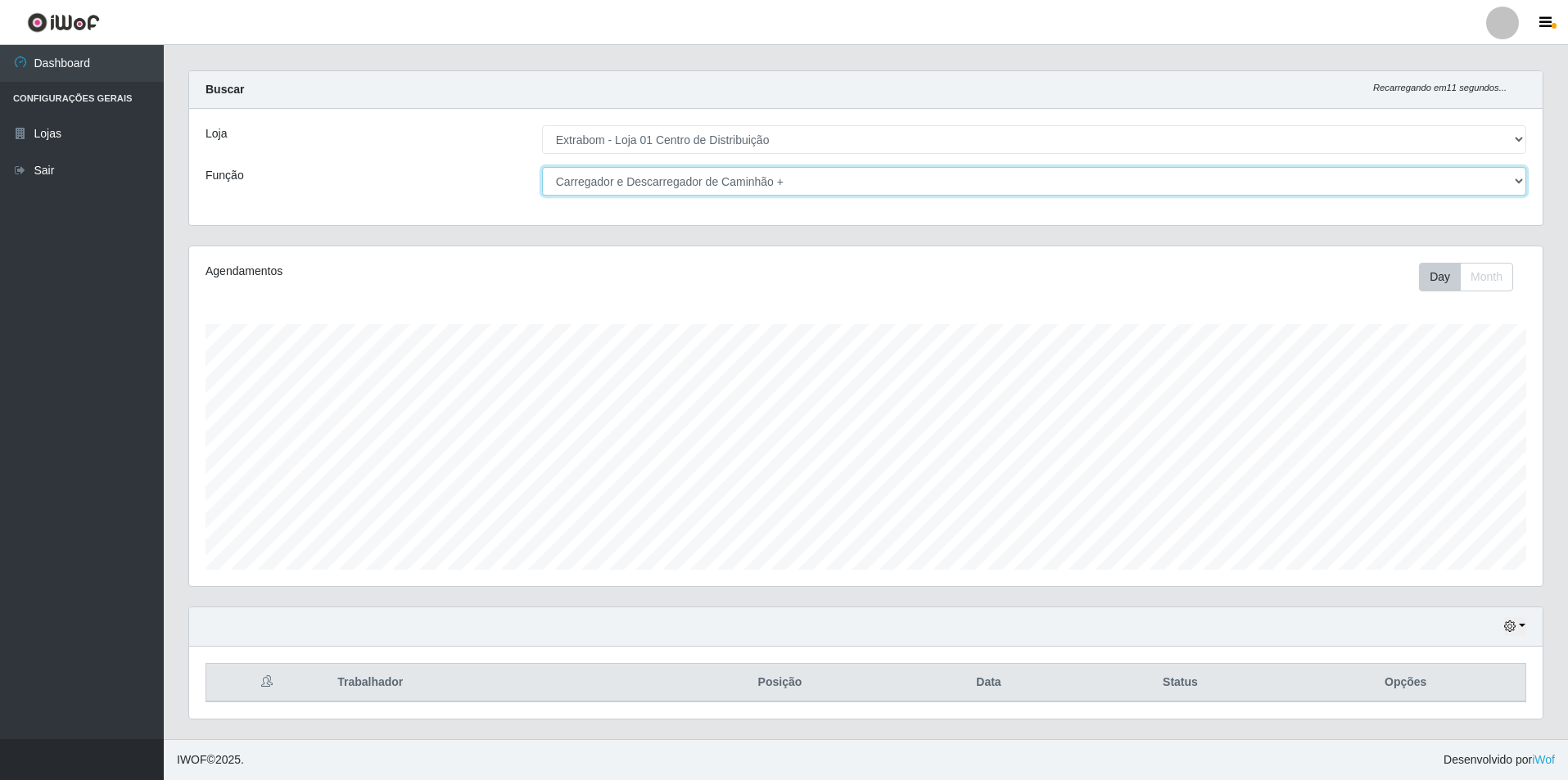
click at [771, 186] on select "[Selecione...] Carregador e Descarregador de Caminhão Carregador e Descarregado…" at bounding box center [1033, 181] width 984 height 28
click at [542, 167] on select "[Selecione...] Carregador e Descarregador de Caminhão Carregador e Descarregado…" at bounding box center [1033, 181] width 984 height 28
click at [738, 181] on select "[Selecione...] Carregador e Descarregador de Caminhão Carregador e Descarregado…" at bounding box center [1033, 181] width 984 height 28
drag, startPoint x: 679, startPoint y: 179, endPoint x: 671, endPoint y: 192, distance: 15.3
click at [679, 179] on select "[Selecione...] Carregador e Descarregador de Caminhão Carregador e Descarregado…" at bounding box center [1033, 181] width 984 height 28
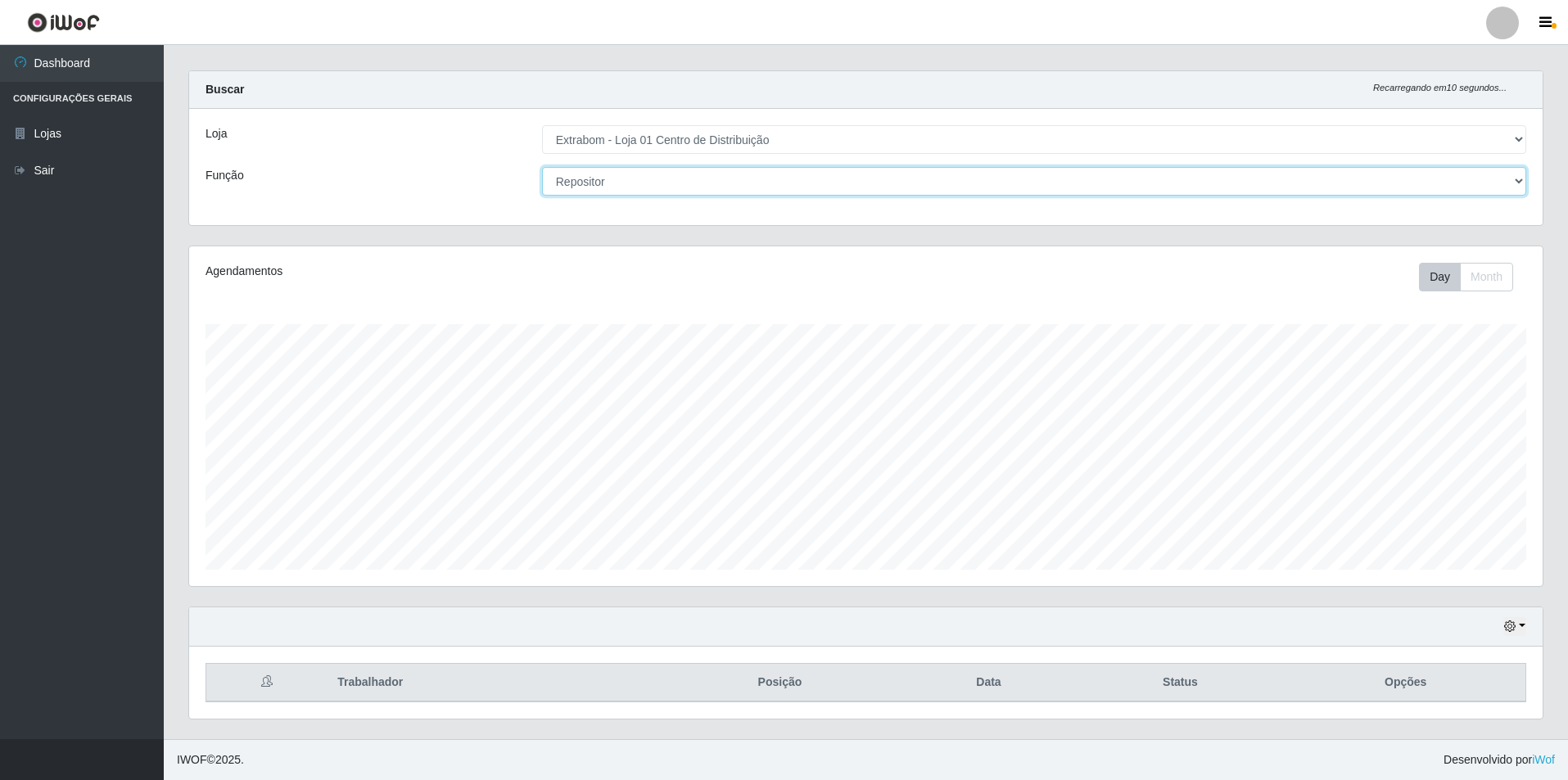
click at [542, 167] on select "[Selecione...] Carregador e Descarregador de Caminhão Carregador e Descarregado…" at bounding box center [1033, 181] width 984 height 28
click at [650, 183] on select "[Selecione...] Carregador e Descarregador de Caminhão Carregador e Descarregado…" at bounding box center [1033, 181] width 984 height 28
click at [636, 185] on select "[Selecione...] Carregador e Descarregador de Caminhão Carregador e Descarregado…" at bounding box center [1033, 181] width 984 height 28
click at [542, 167] on select "[Selecione...] Carregador e Descarregador de Caminhão Carregador e Descarregado…" at bounding box center [1033, 181] width 984 height 28
click at [644, 179] on select "[Selecione...] Carregador e Descarregador de Caminhão Carregador e Descarregado…" at bounding box center [1033, 181] width 984 height 28
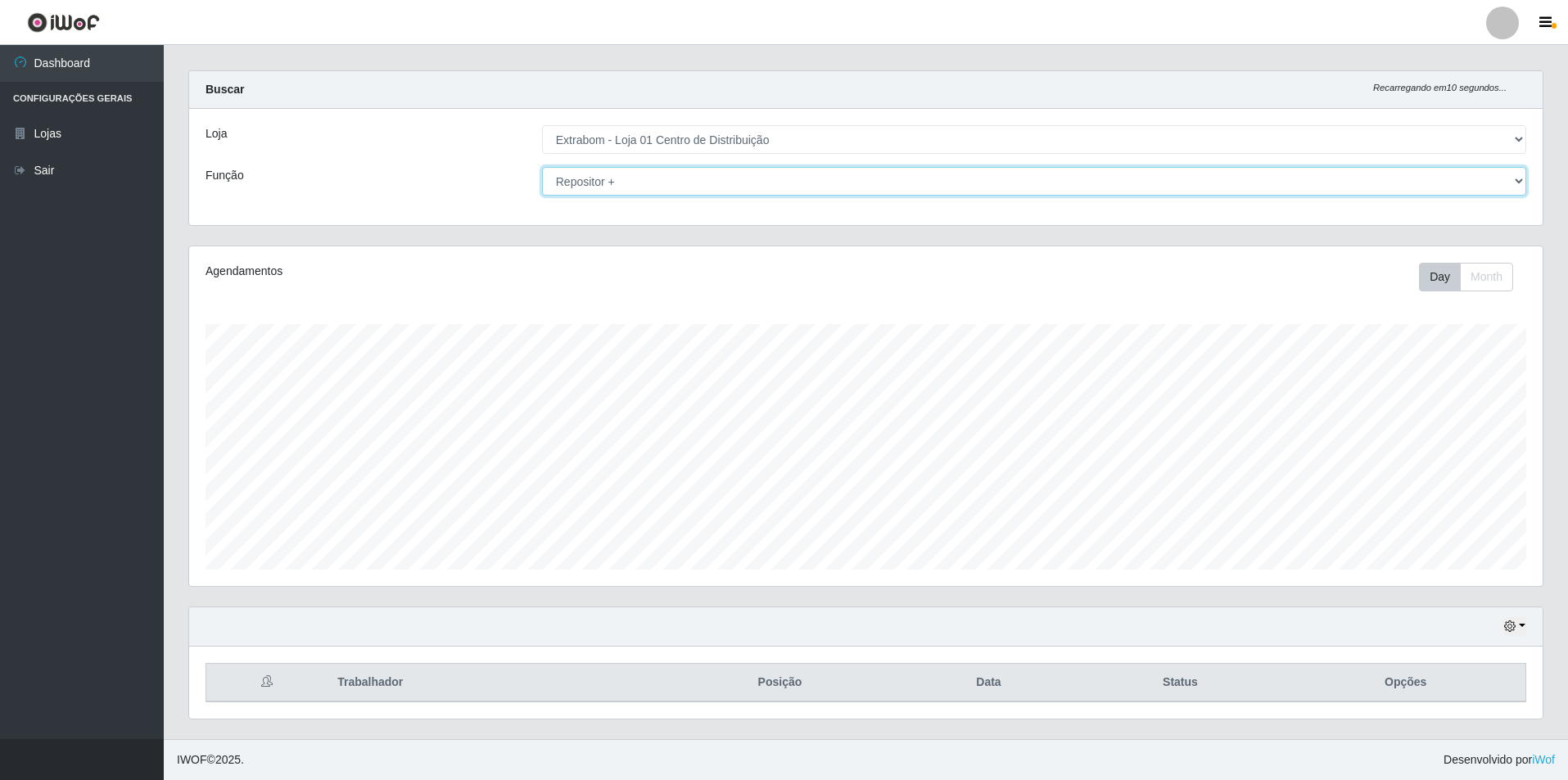
click at [635, 189] on select "[Selecione...] Carregador e Descarregador de Caminhão Carregador e Descarregado…" at bounding box center [1033, 181] width 984 height 28
select select "86"
click at [542, 167] on select "[Selecione...] Carregador e Descarregador de Caminhão Carregador e Descarregado…" at bounding box center [1033, 181] width 984 height 28
